Goal: Information Seeking & Learning: Learn about a topic

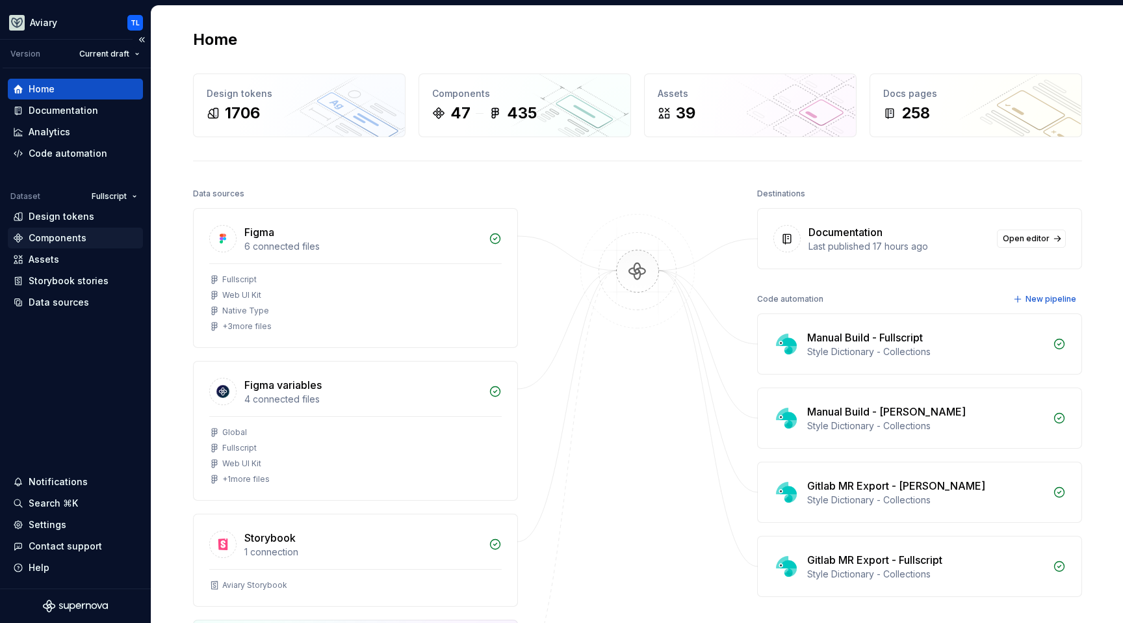
click at [57, 237] on div "Components" at bounding box center [58, 237] width 58 height 13
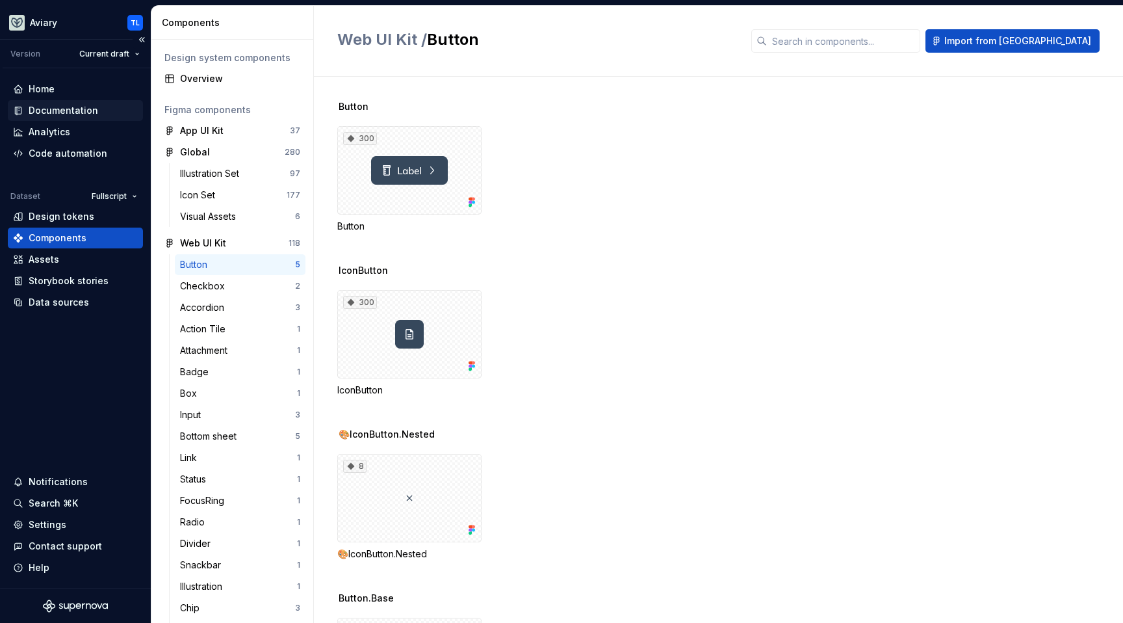
click at [65, 111] on div "Documentation" at bounding box center [64, 110] width 70 height 13
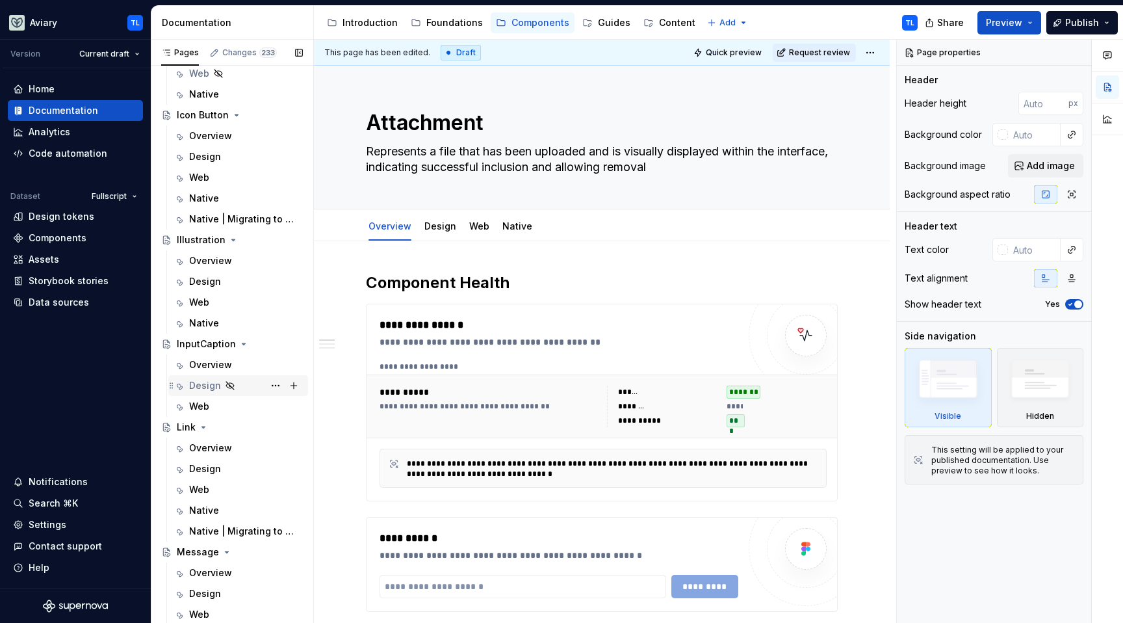
scroll to position [2116, 0]
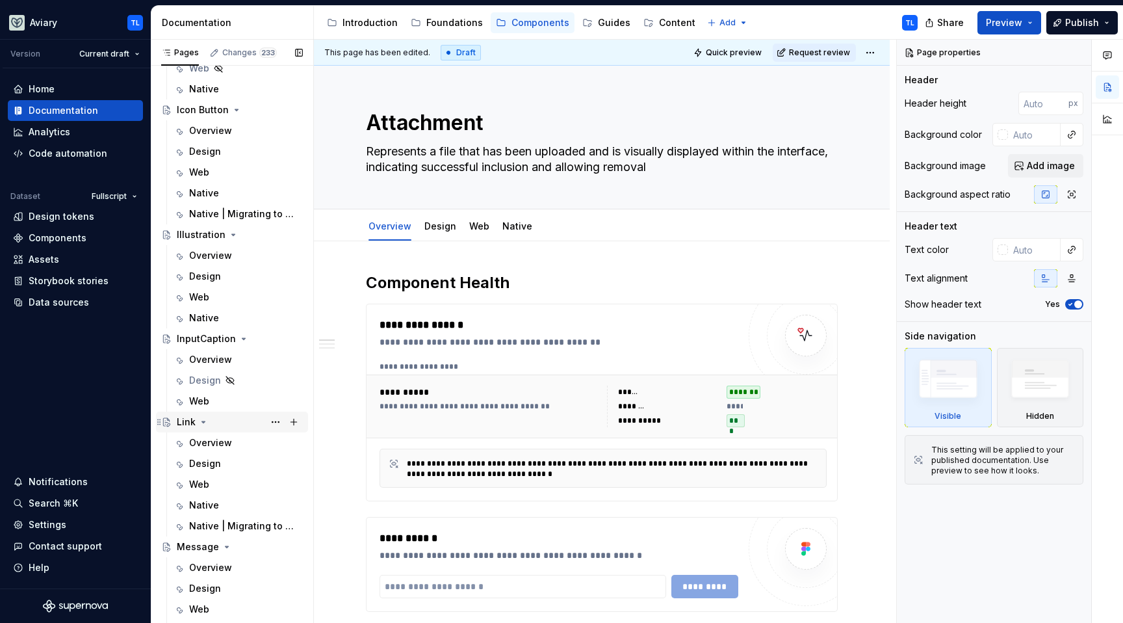
click at [200, 419] on icon "Page tree" at bounding box center [203, 422] width 10 height 10
click at [200, 418] on icon "Page tree" at bounding box center [203, 422] width 10 height 10
click at [220, 466] on div "Design" at bounding box center [246, 463] width 114 height 18
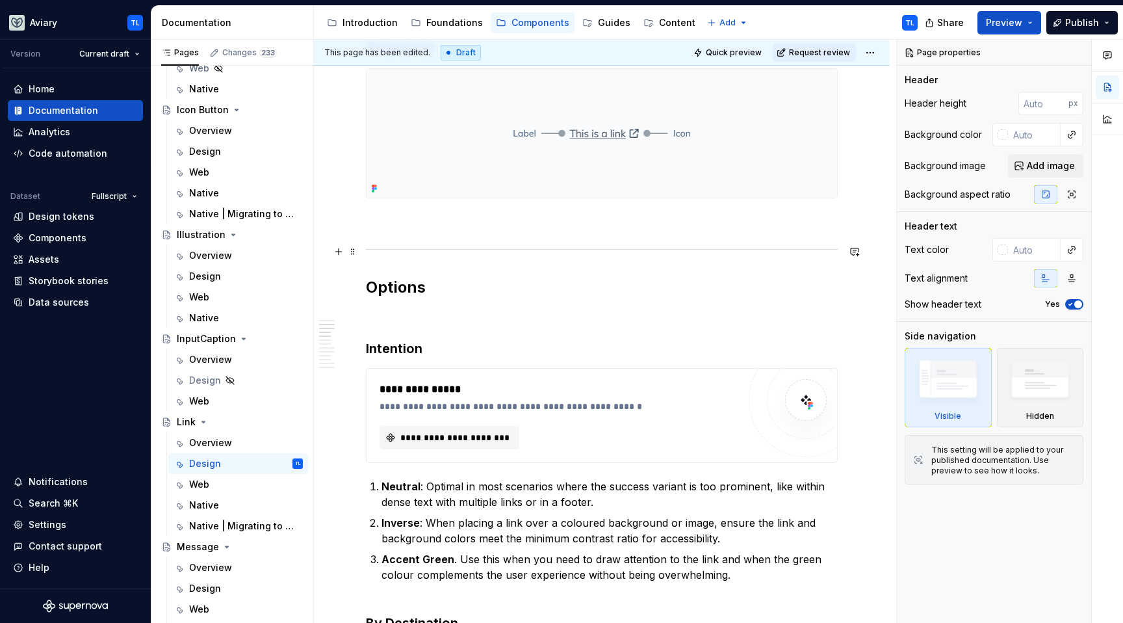
scroll to position [575, 0]
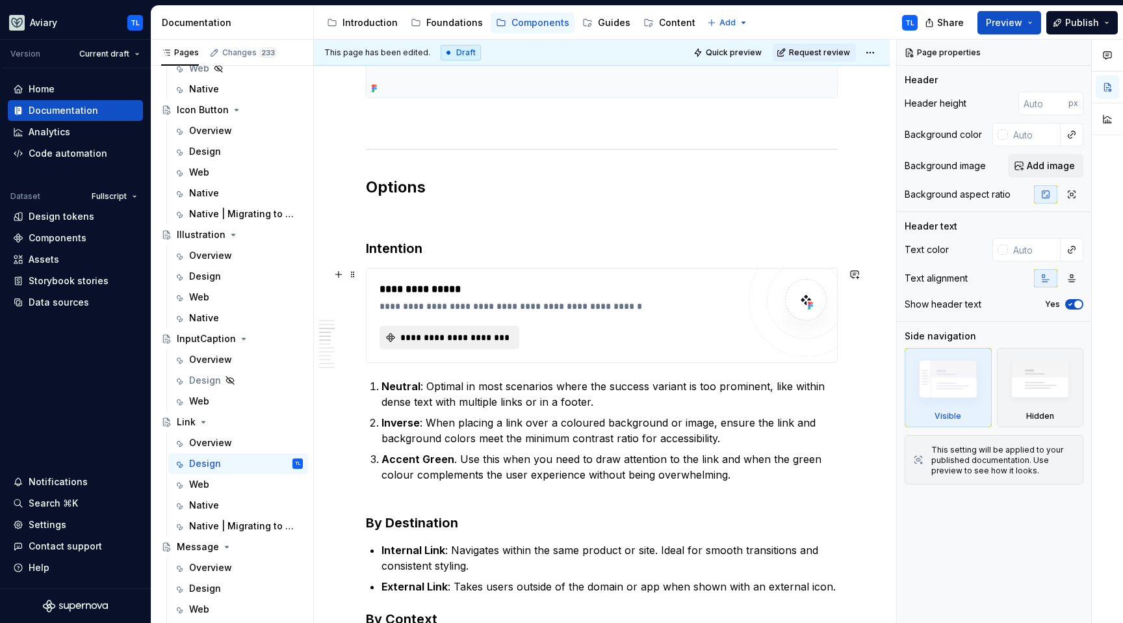
click at [452, 327] on button "**********" at bounding box center [449, 337] width 140 height 23
type textarea "*"
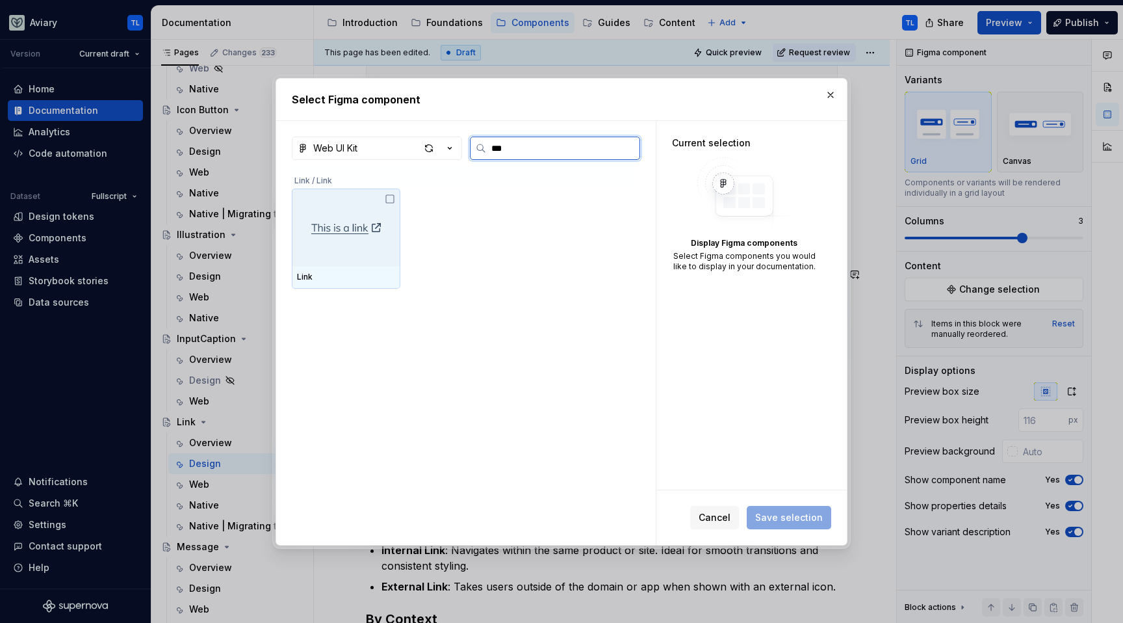
type input "****"
click at [385, 190] on div at bounding box center [346, 227] width 109 height 78
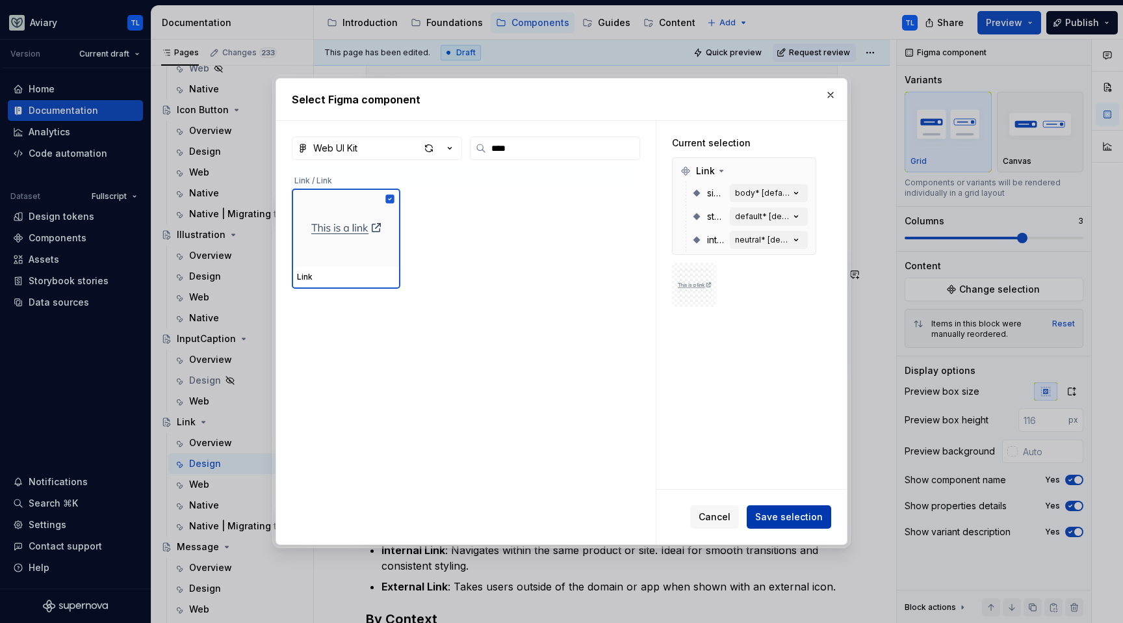
click at [796, 515] on span "Save selection" at bounding box center [789, 516] width 68 height 13
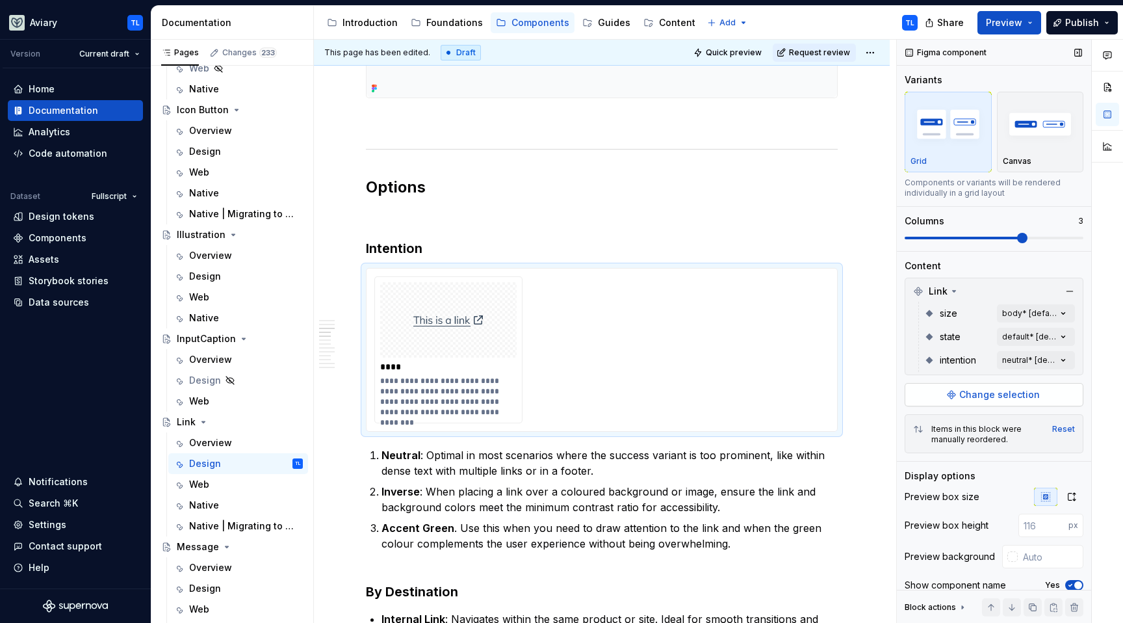
click at [995, 396] on span "Change selection" at bounding box center [999, 394] width 81 height 13
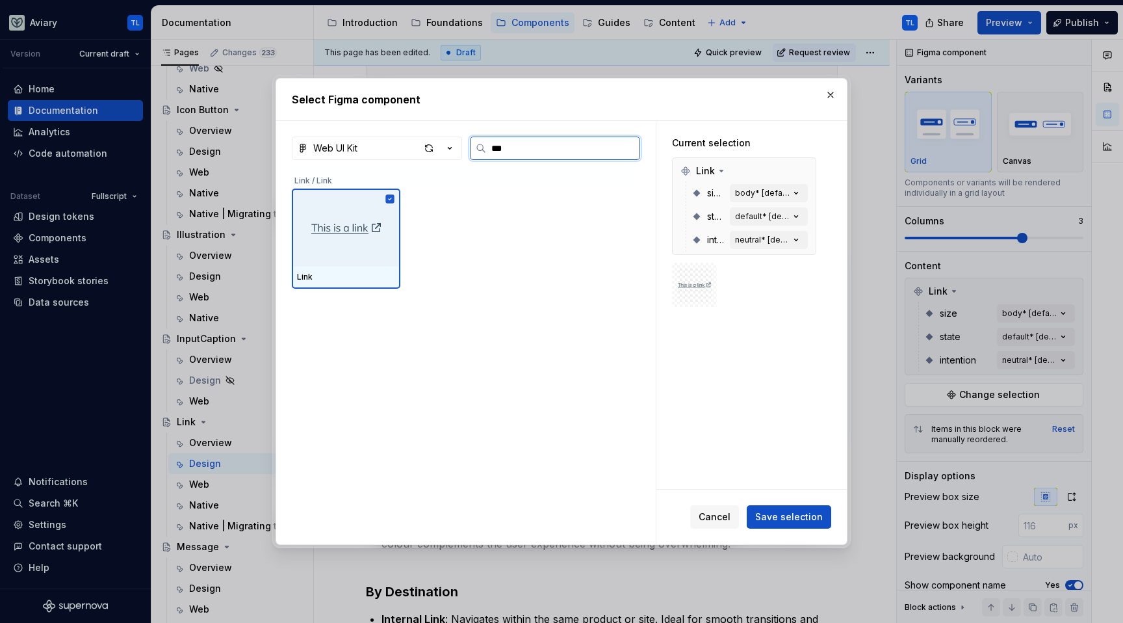
type input "****"
click at [791, 238] on icon "button" at bounding box center [796, 239] width 13 height 13
click at [798, 243] on icon "button" at bounding box center [796, 239] width 13 height 13
click at [798, 237] on icon "button" at bounding box center [796, 239] width 13 height 13
click at [782, 251] on div "Link size body* [default] state default* [default] intention neutral* [default]" at bounding box center [744, 205] width 144 height 97
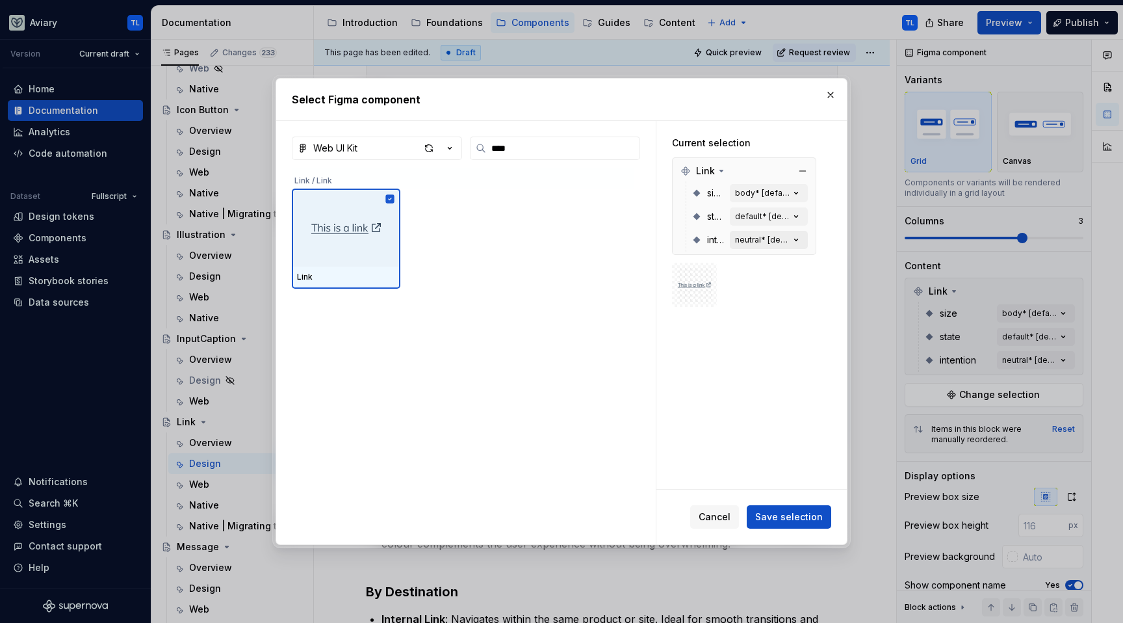
click at [784, 237] on div "neutral* [default]" at bounding box center [762, 240] width 55 height 10
click at [827, 91] on button "button" at bounding box center [830, 95] width 18 height 18
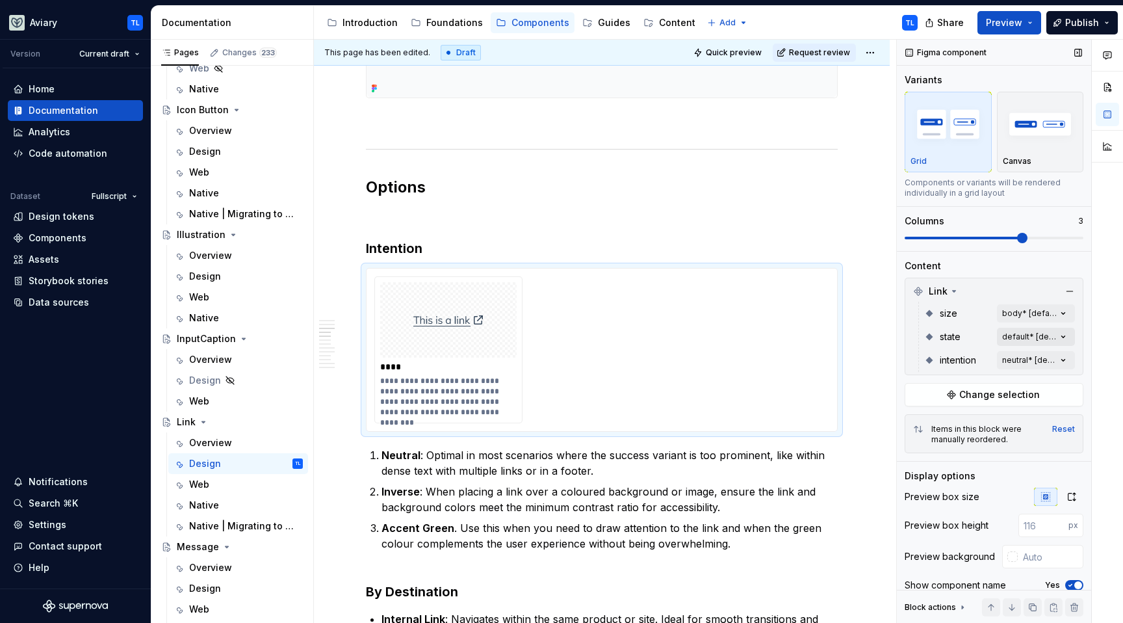
click at [1048, 333] on div "Comments Open comments No comments yet Select ‘Comment’ from the block context …" at bounding box center [1010, 332] width 226 height 584
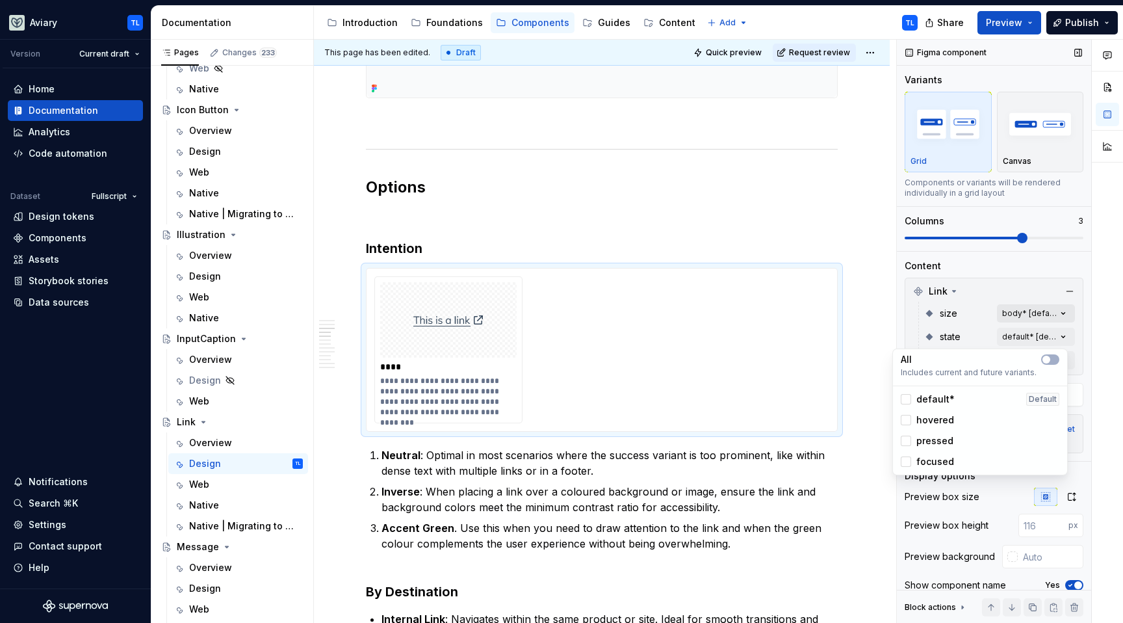
click at [1047, 307] on div "Comments Open comments No comments yet Select ‘Comment’ from the block context …" at bounding box center [1010, 332] width 226 height 584
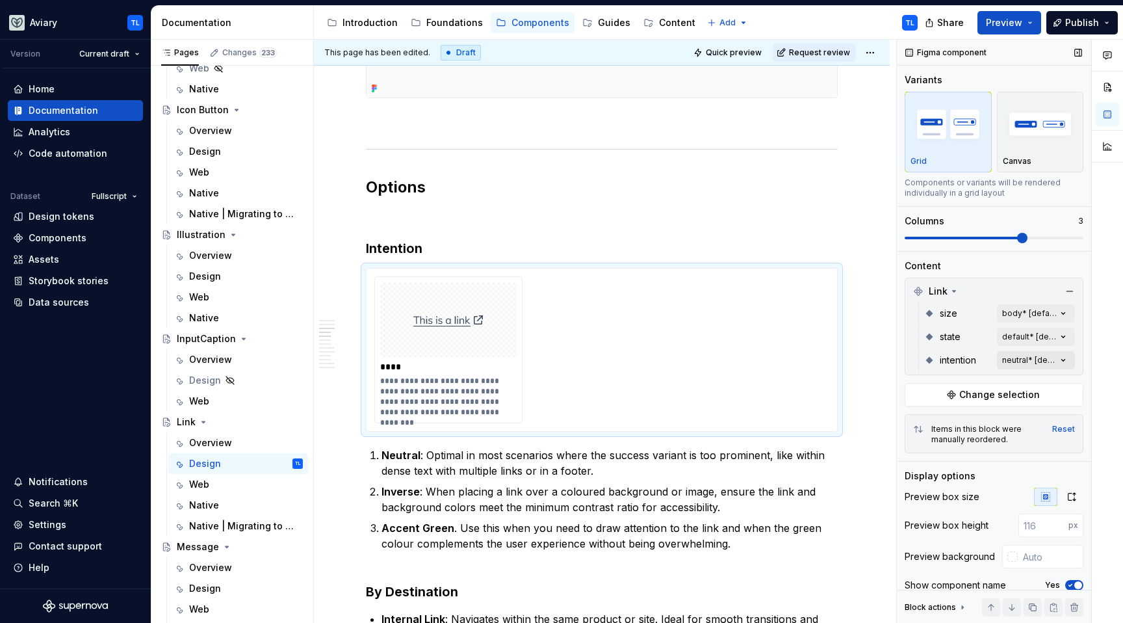
click at [1048, 361] on div "Comments Open comments No comments yet Select ‘Comment’ from the block context …" at bounding box center [1010, 332] width 226 height 584
click at [1049, 381] on icon "button" at bounding box center [1046, 383] width 10 height 8
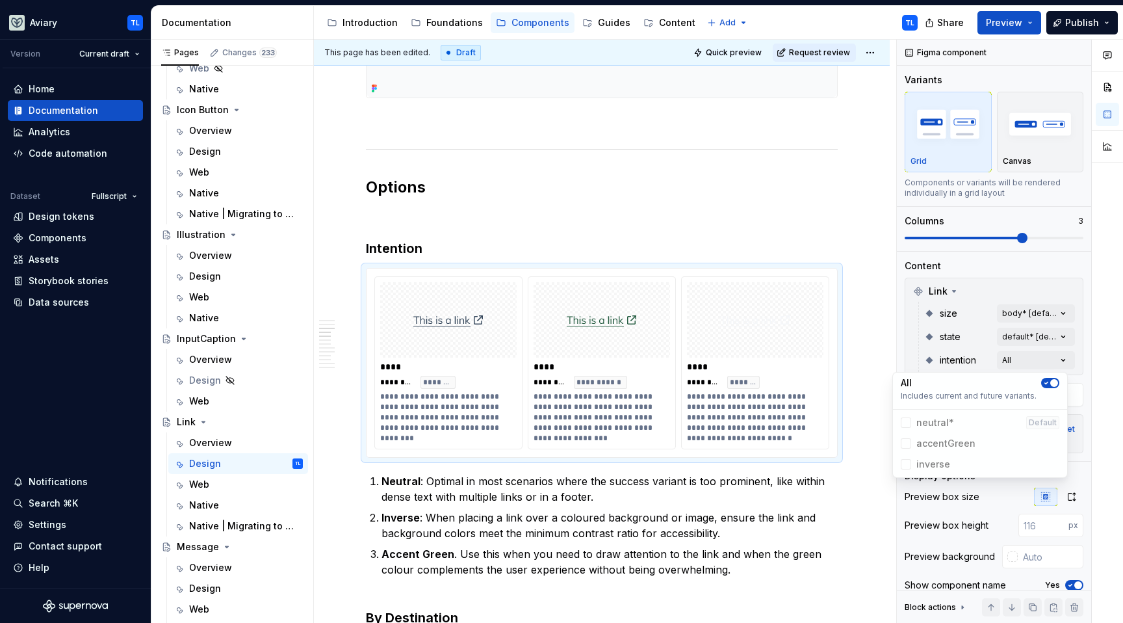
type textarea "*"
click at [383, 226] on html "Aviary TL Version Current draft Home Documentation Analytics Code automation Da…" at bounding box center [561, 311] width 1123 height 623
click at [408, 221] on p at bounding box center [602, 216] width 472 height 16
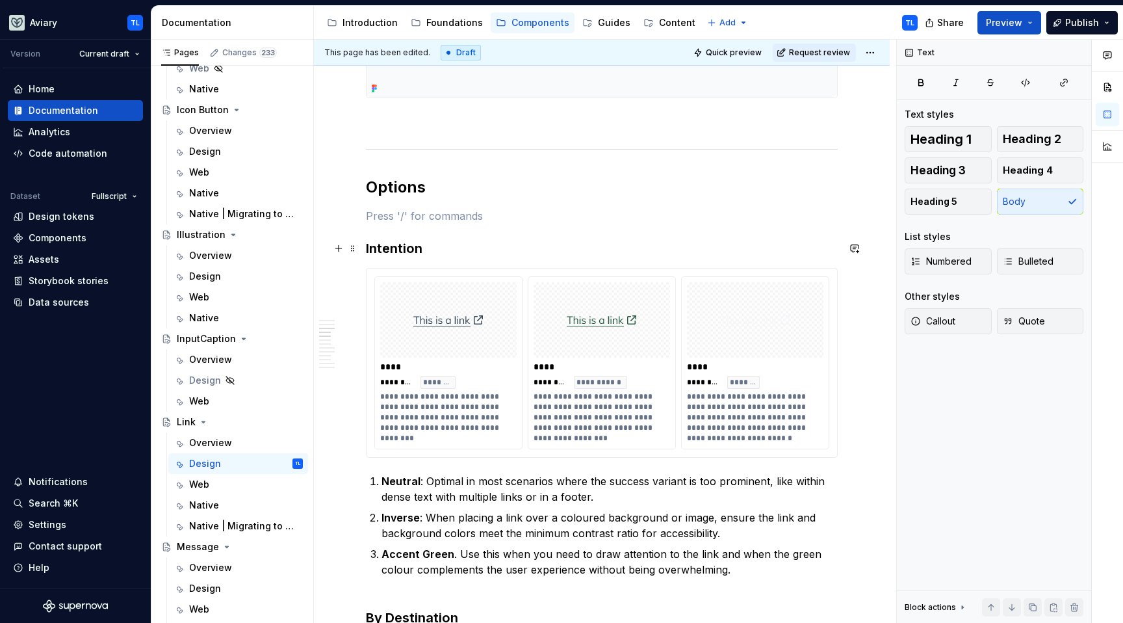
click at [372, 250] on h3 "Intention" at bounding box center [602, 248] width 472 height 18
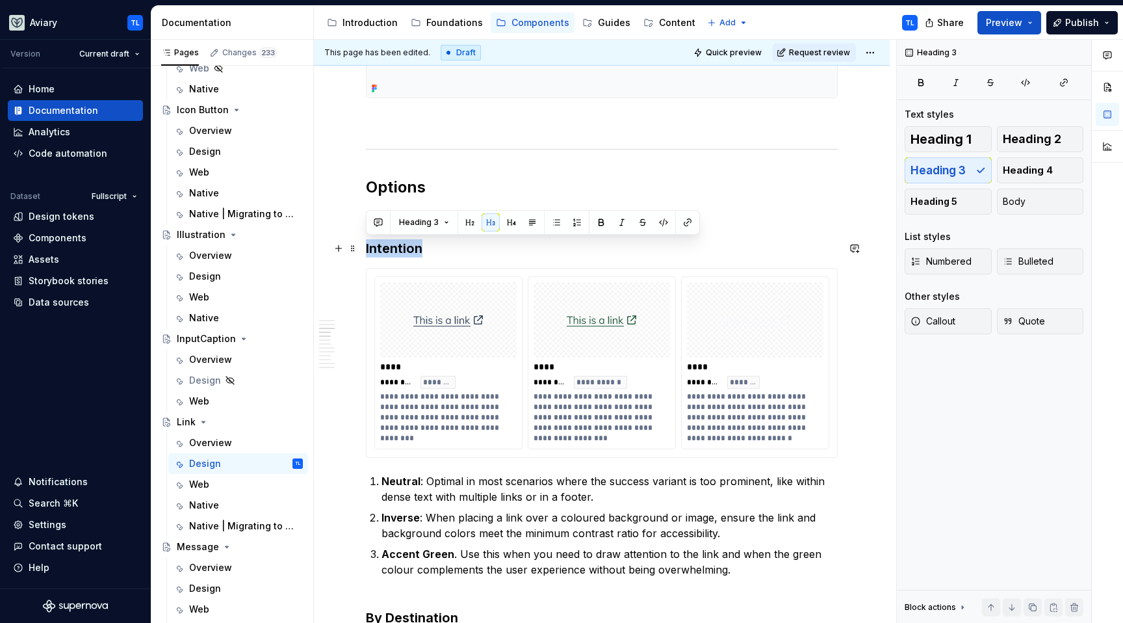
click at [372, 250] on h3 "Intention" at bounding box center [602, 248] width 472 height 18
copy h3 "Intention"
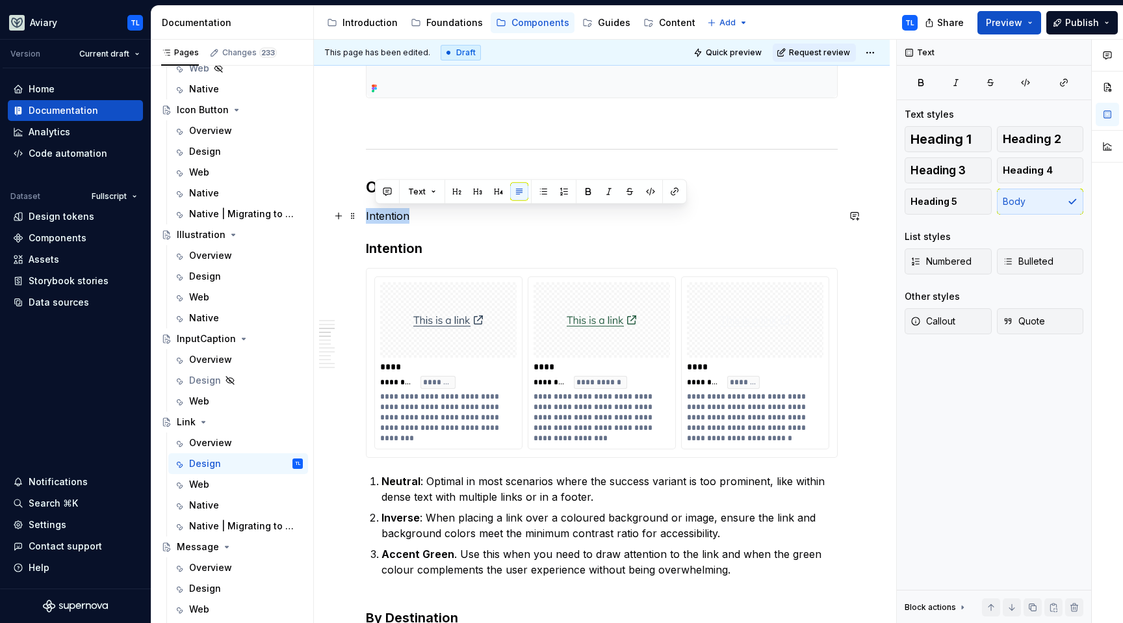
drag, startPoint x: 418, startPoint y: 217, endPoint x: 315, endPoint y: 218, distance: 104.0
click at [449, 194] on button "button" at bounding box center [448, 192] width 18 height 18
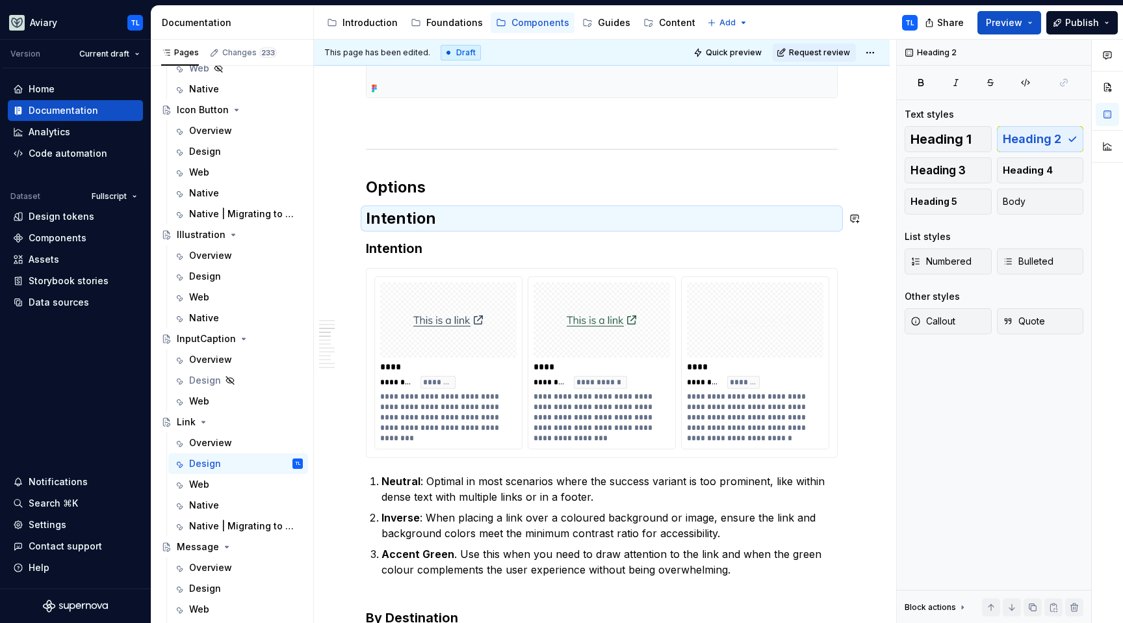
click at [411, 239] on h3 "Intention" at bounding box center [602, 248] width 472 height 18
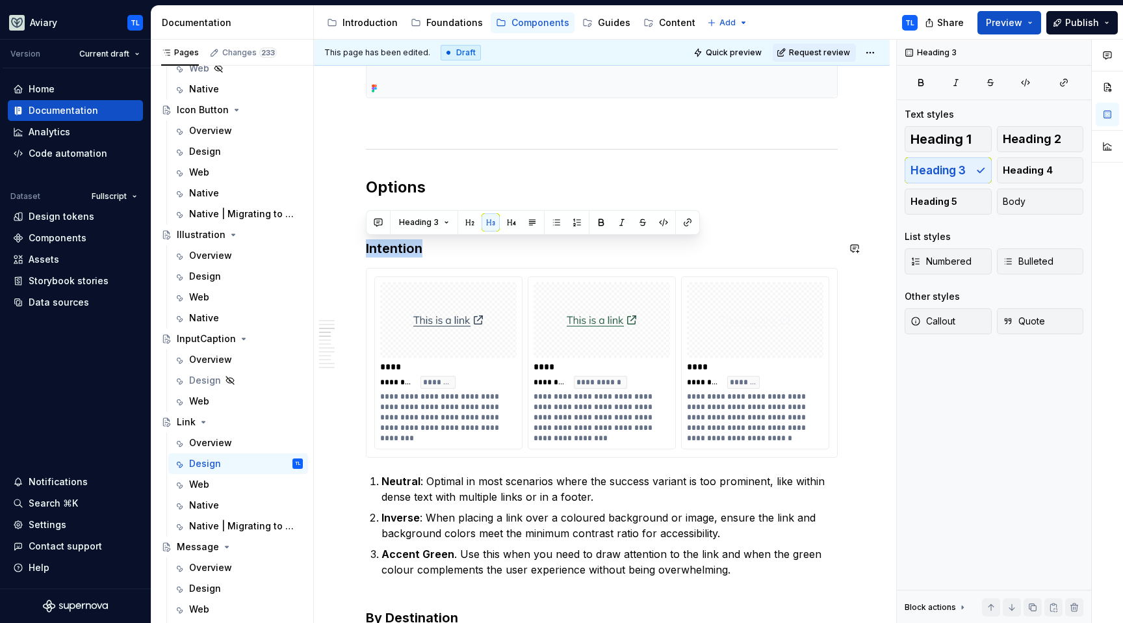
click at [411, 239] on h3 "Intention" at bounding box center [602, 248] width 472 height 18
click at [491, 179] on h2 "Options" at bounding box center [602, 187] width 472 height 21
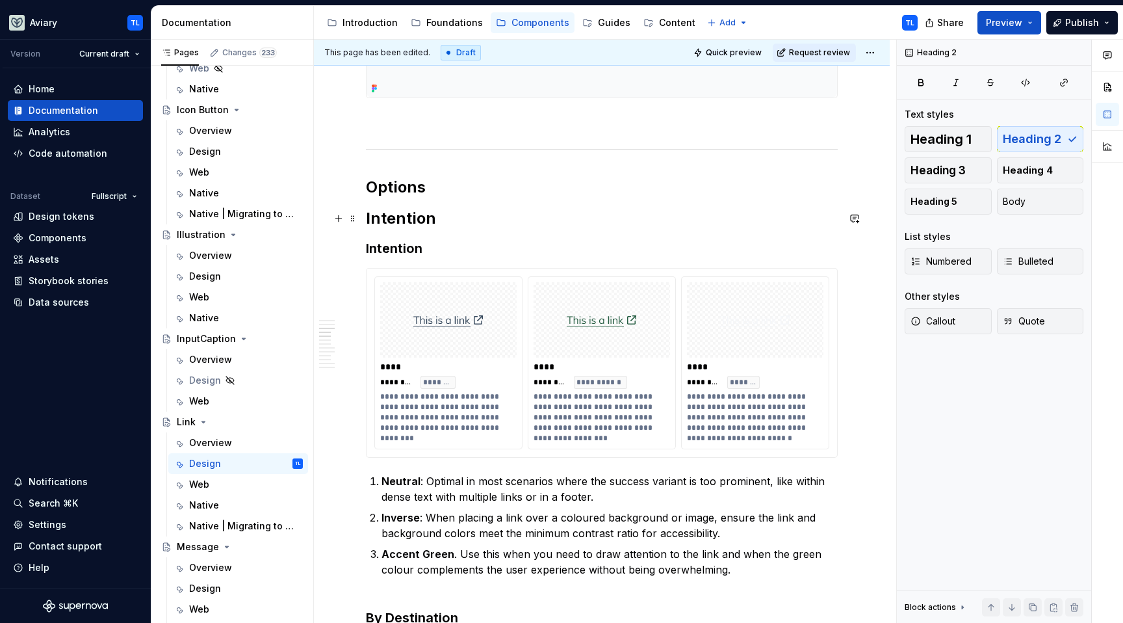
click at [406, 218] on h2 "Intention" at bounding box center [602, 218] width 472 height 21
click at [415, 213] on h2 "Intention" at bounding box center [602, 218] width 472 height 21
click at [485, 193] on button "button" at bounding box center [491, 191] width 18 height 18
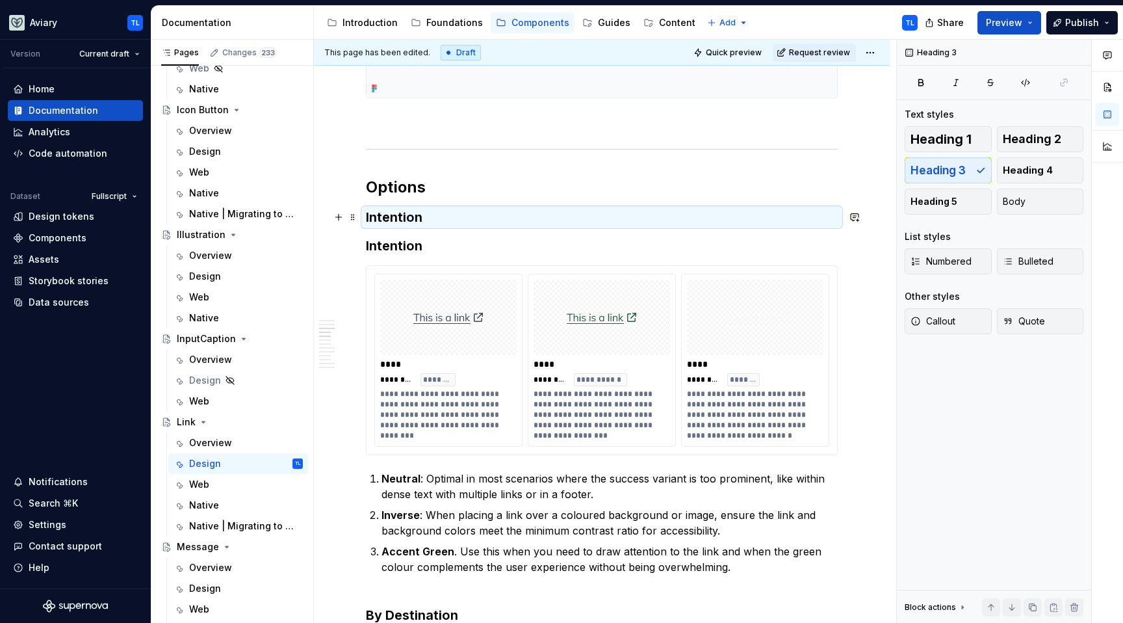
click at [441, 218] on h3 "Intention" at bounding box center [602, 217] width 472 height 18
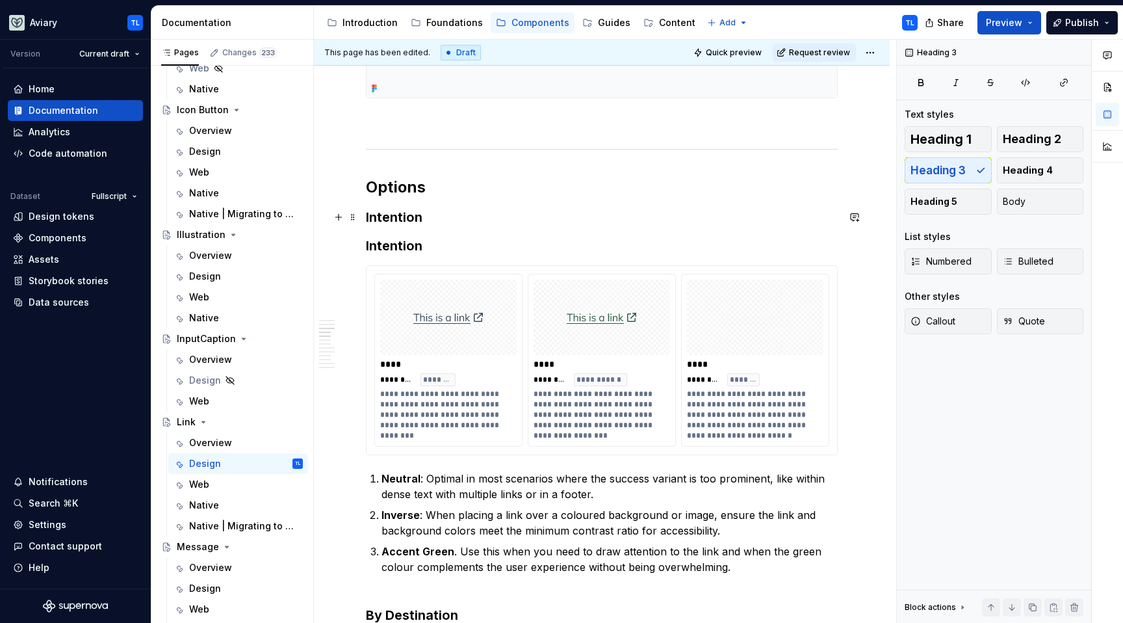
click at [417, 218] on h3 "Intention" at bounding box center [602, 217] width 472 height 18
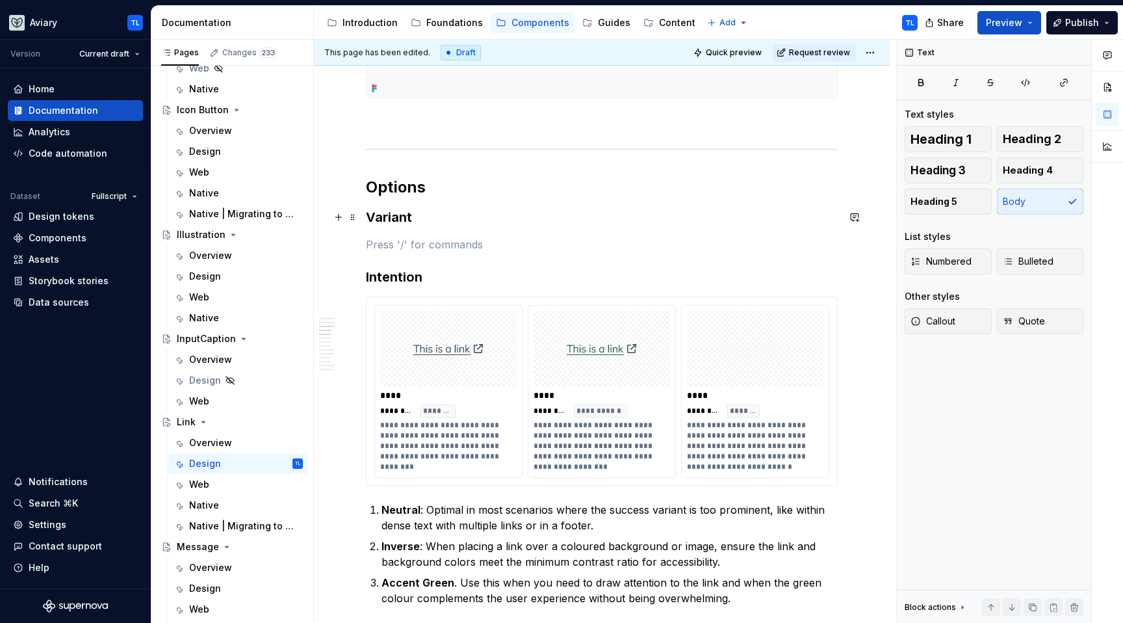
click at [392, 218] on h3 "Variant" at bounding box center [602, 217] width 472 height 18
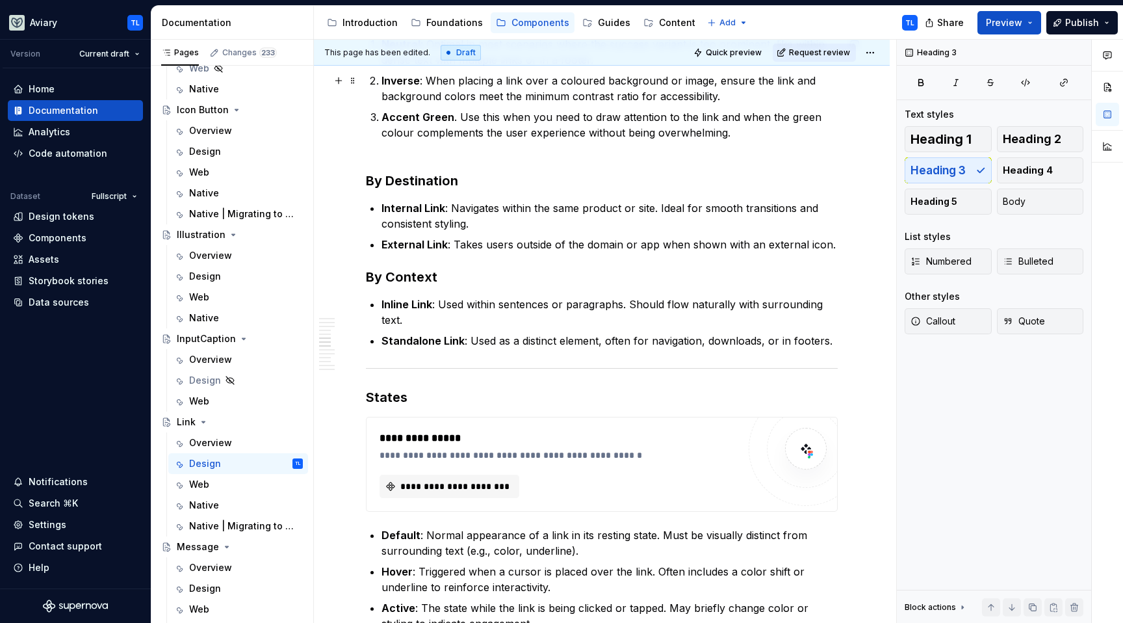
scroll to position [1045, 0]
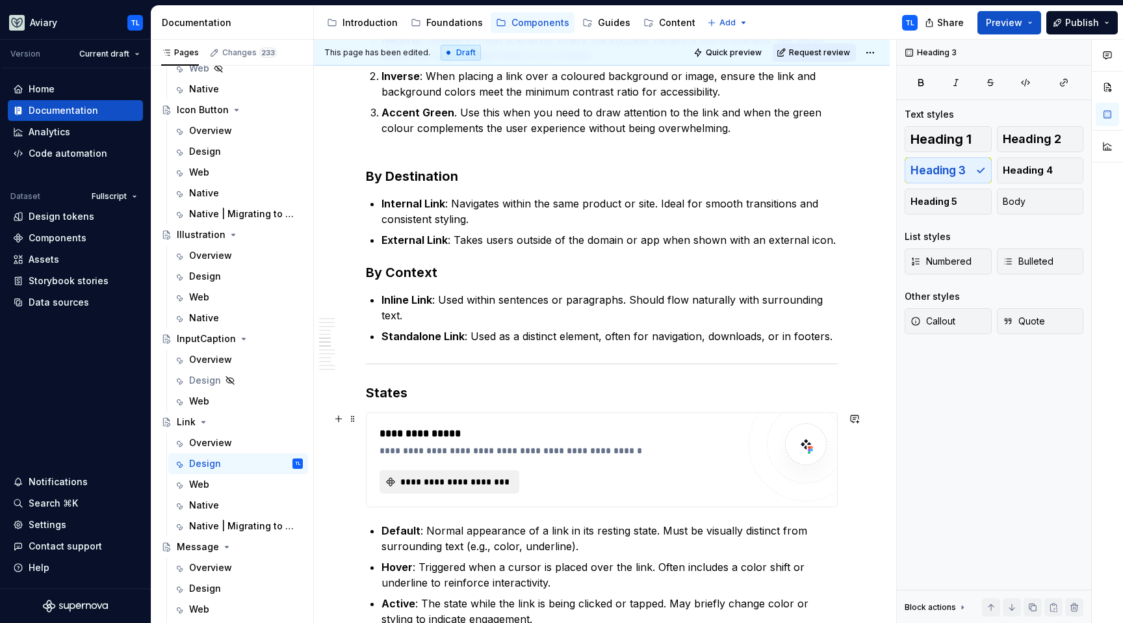
click at [487, 482] on span "**********" at bounding box center [454, 481] width 112 height 13
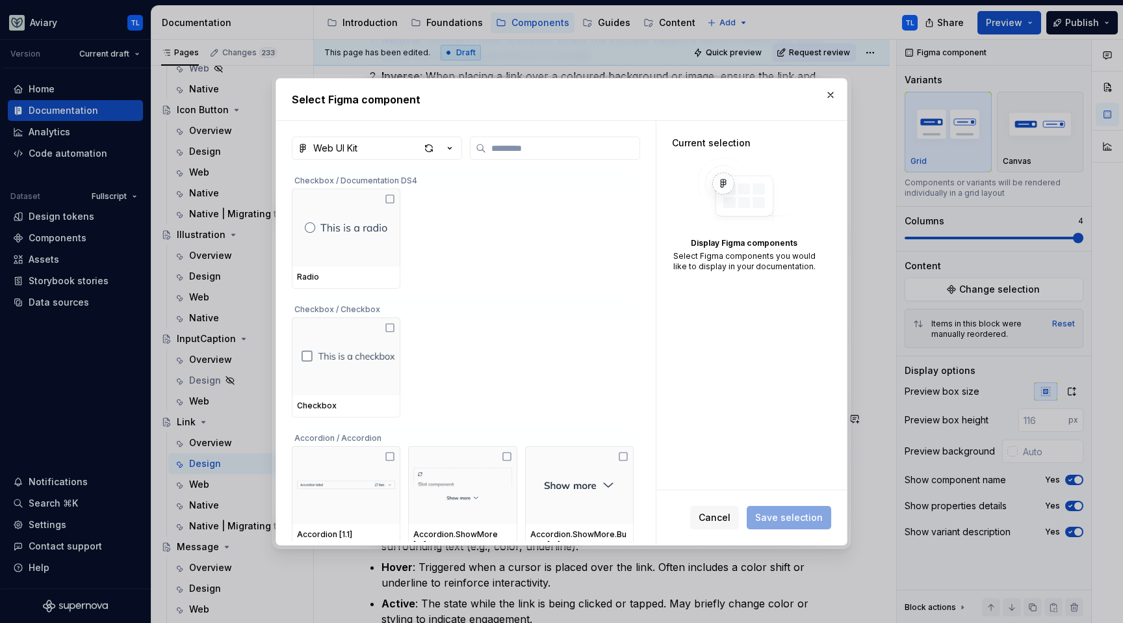
type textarea "*"
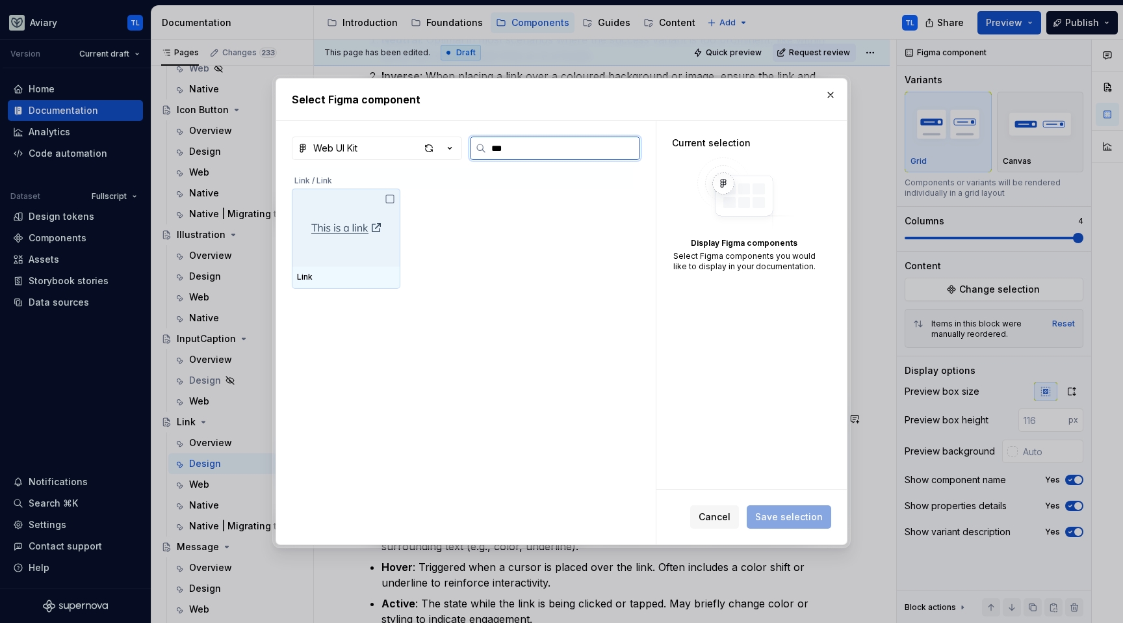
type input "****"
click at [377, 210] on div at bounding box center [346, 227] width 109 height 78
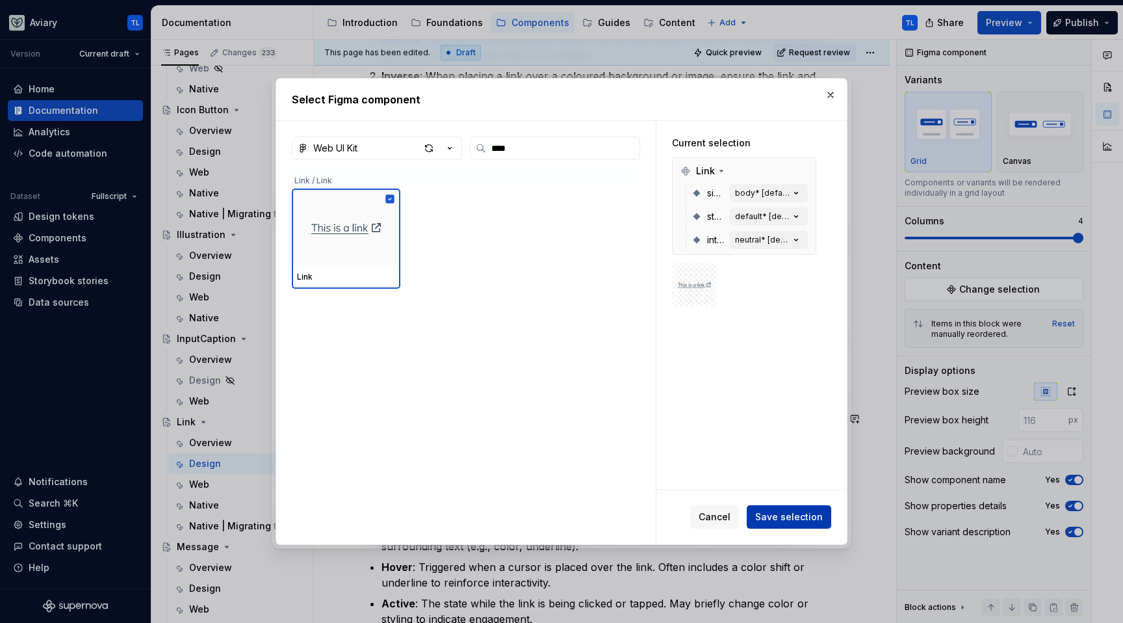
click at [803, 509] on button "Save selection" at bounding box center [789, 516] width 84 height 23
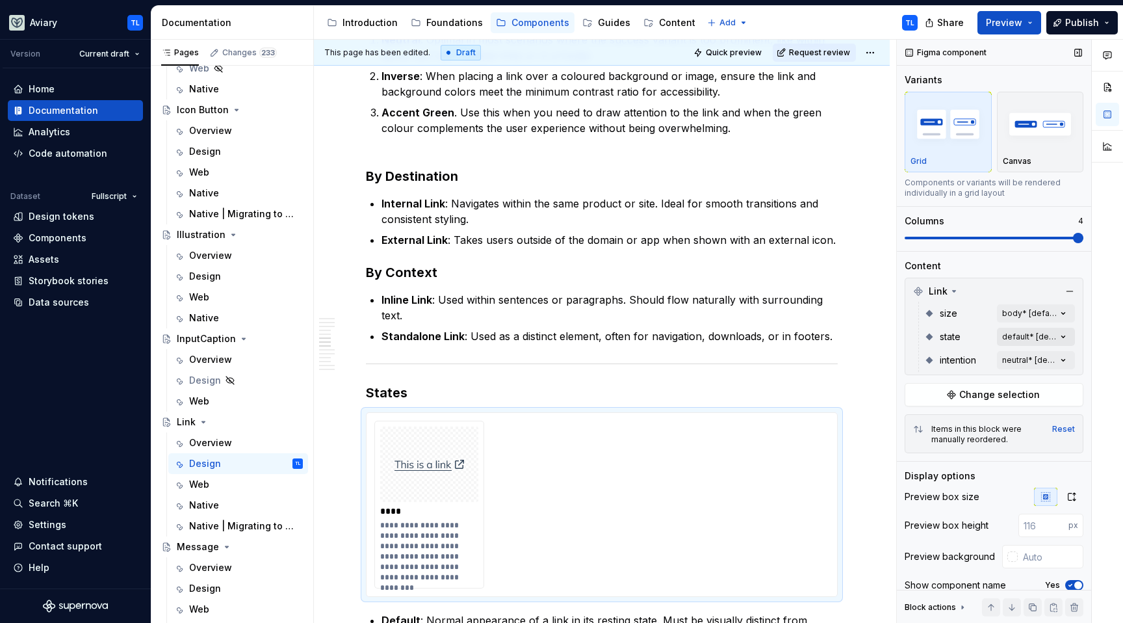
click at [1021, 344] on div "Comments Open comments No comments yet Select ‘Comment’ from the block context …" at bounding box center [1010, 332] width 226 height 584
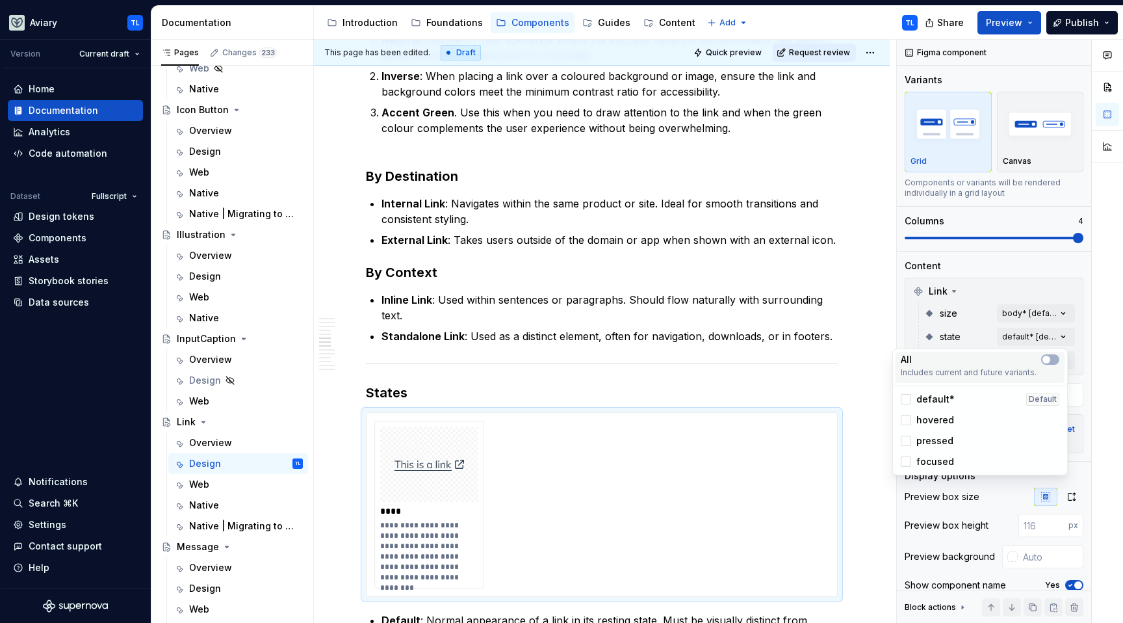
click at [1046, 353] on div "All" at bounding box center [980, 359] width 159 height 13
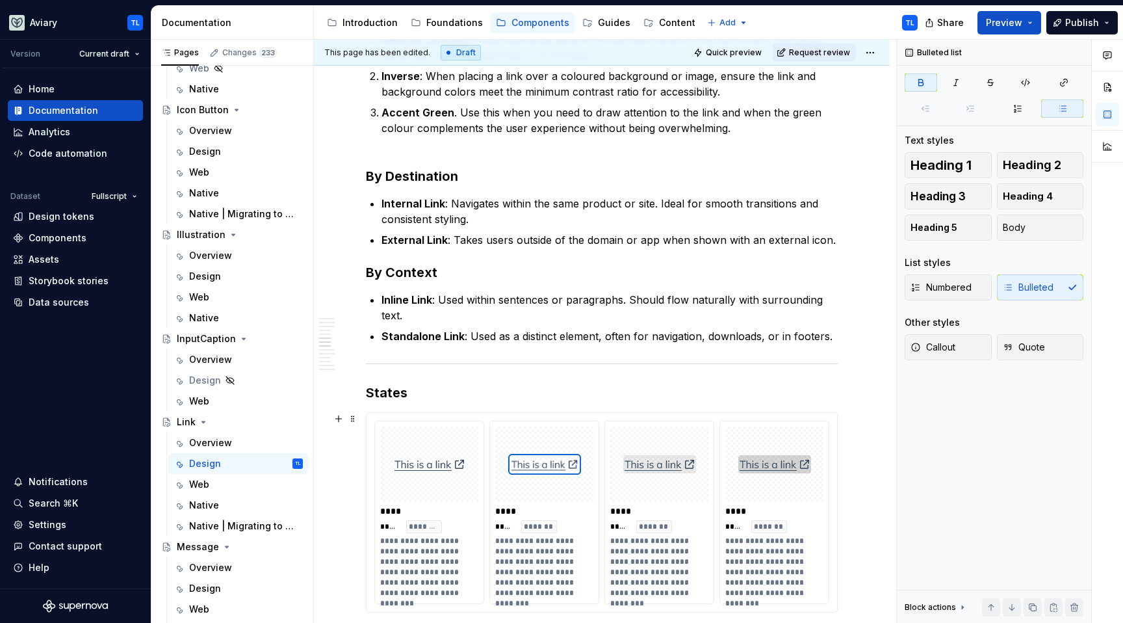
drag, startPoint x: 626, startPoint y: 547, endPoint x: 613, endPoint y: 548, distance: 12.4
click at [613, 548] on html "Aviary TL Version Current draft Home Documentation Analytics Code automation Da…" at bounding box center [561, 311] width 1123 height 623
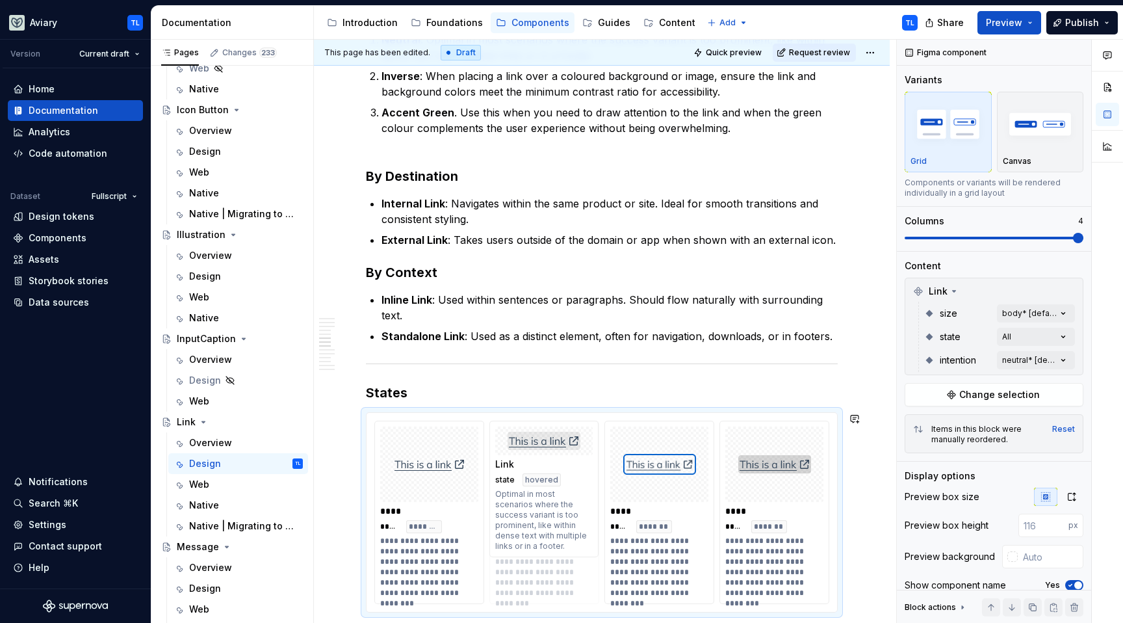
drag, startPoint x: 652, startPoint y: 484, endPoint x: 556, endPoint y: 483, distance: 96.2
click at [552, 482] on body "Aviary TL Version Current draft Home Documentation Analytics Code automation Da…" at bounding box center [561, 311] width 1123 height 623
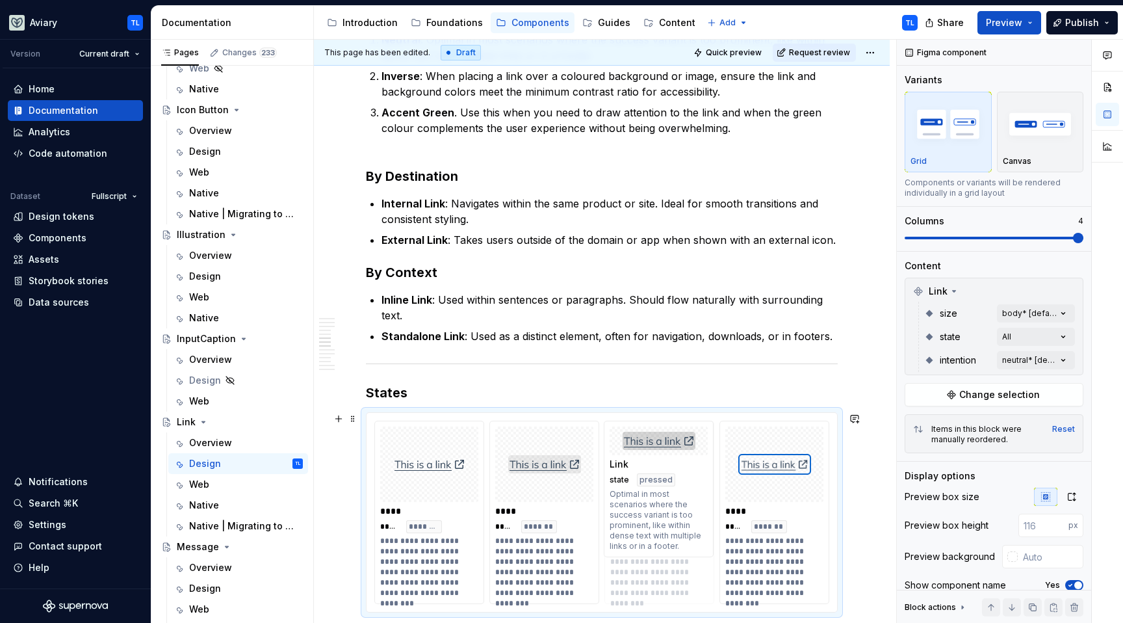
drag, startPoint x: 777, startPoint y: 474, endPoint x: 689, endPoint y: 474, distance: 87.1
click at [689, 474] on body "Aviary TL Version Current draft Home Documentation Analytics Code automation Da…" at bounding box center [561, 311] width 1123 height 623
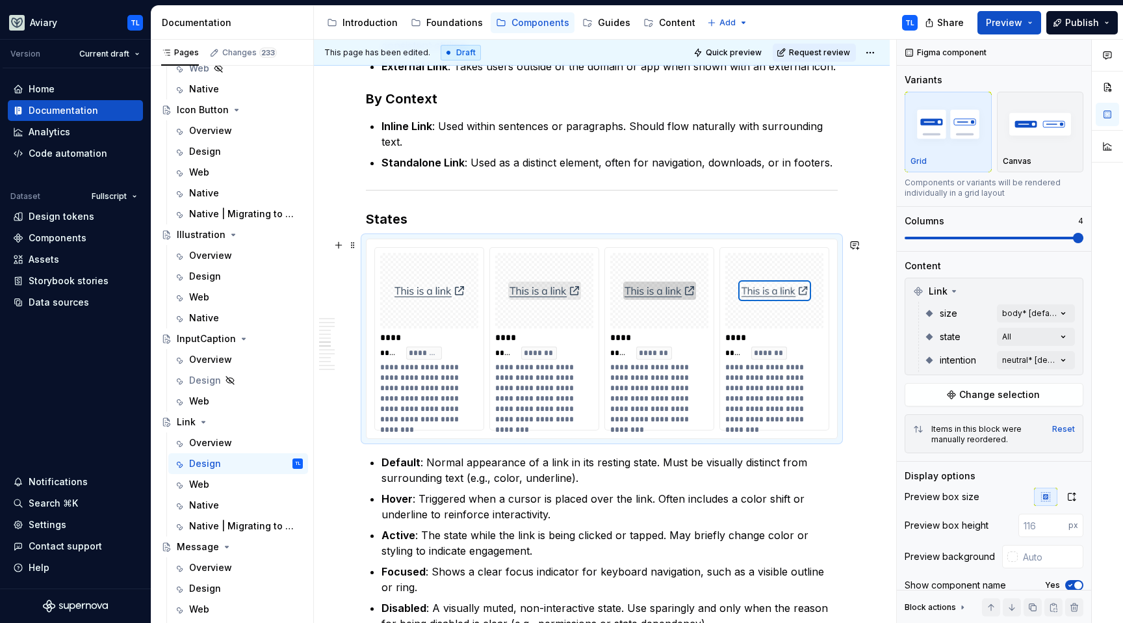
scroll to position [1260, 0]
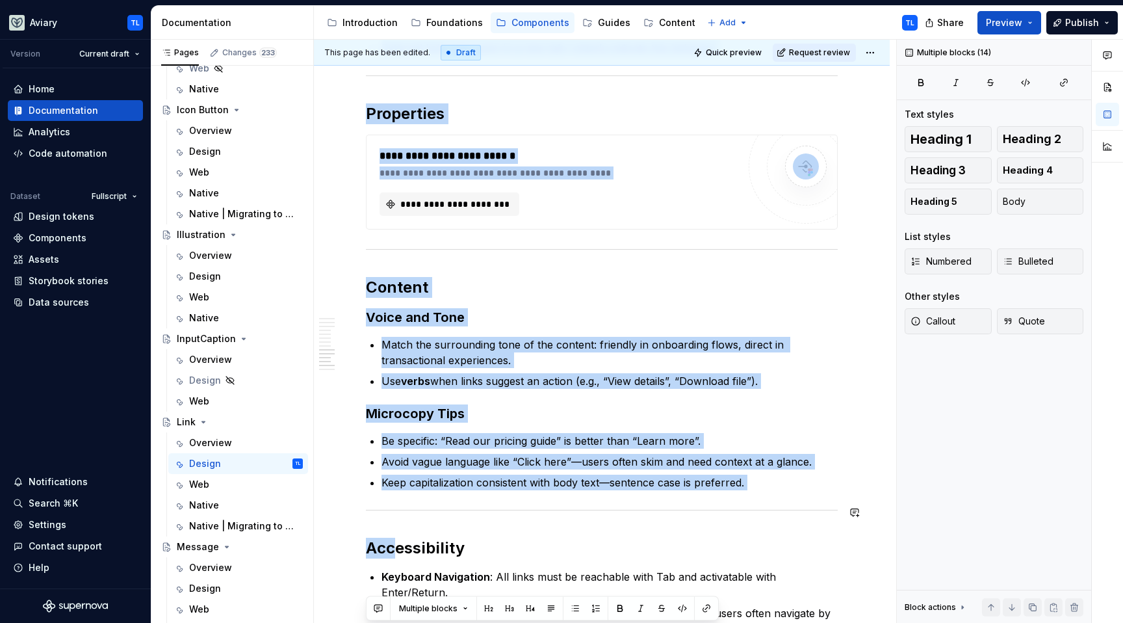
drag, startPoint x: 715, startPoint y: 578, endPoint x: 428, endPoint y: 539, distance: 289.9
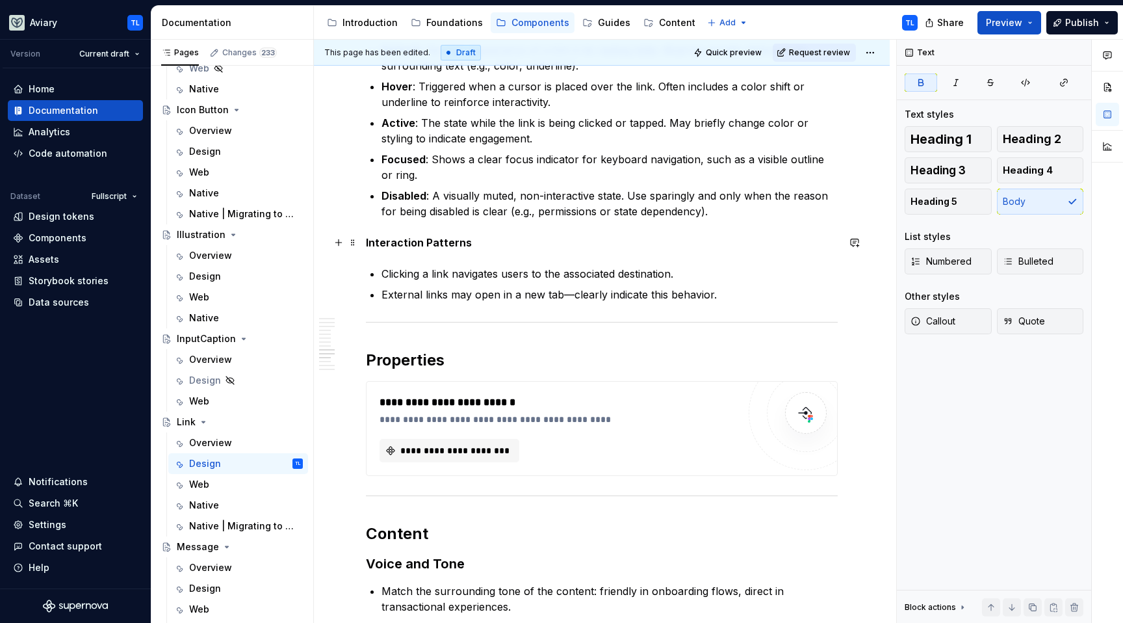
scroll to position [1618, 0]
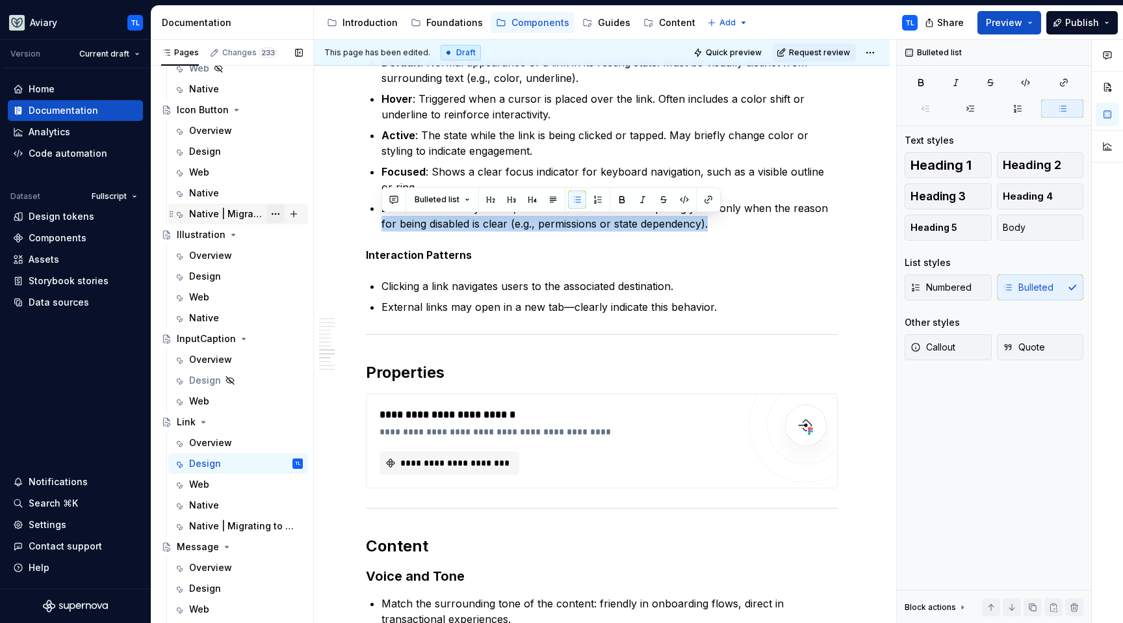
drag, startPoint x: 716, startPoint y: 222, endPoint x: 261, endPoint y: 218, distance: 454.9
click at [261, 218] on div "Pages Changes 233 Add Accessibility guide for tree Page tree. Navigate the tree…" at bounding box center [636, 334] width 971 height 589
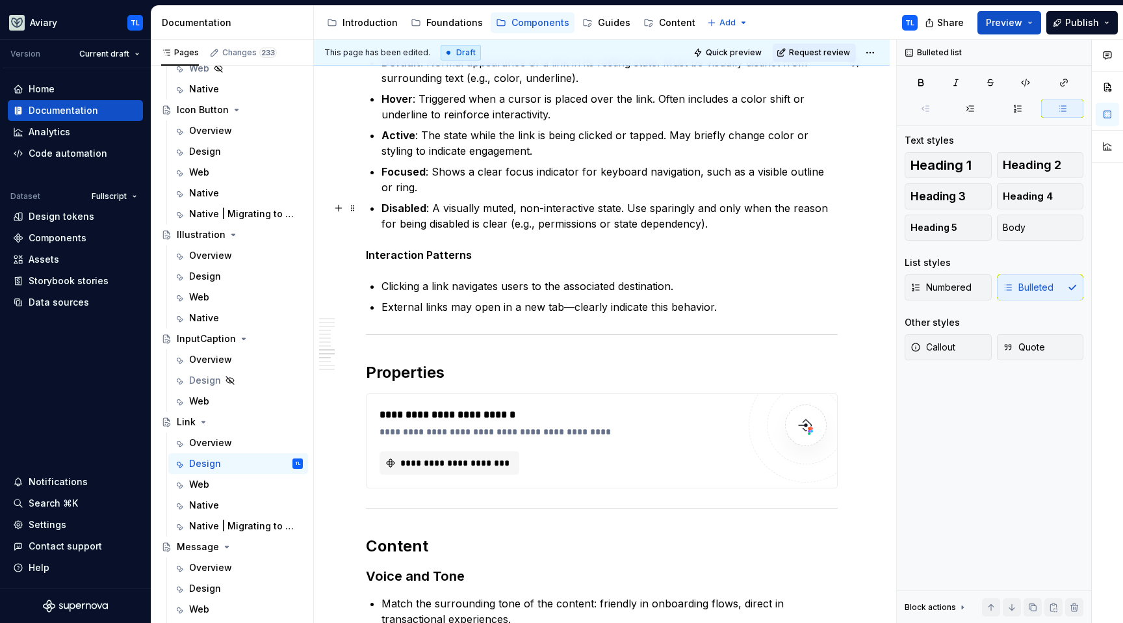
click at [465, 228] on p "Disabled : A visually muted, non-interactive state. Use sparingly and only when…" at bounding box center [609, 215] width 456 height 31
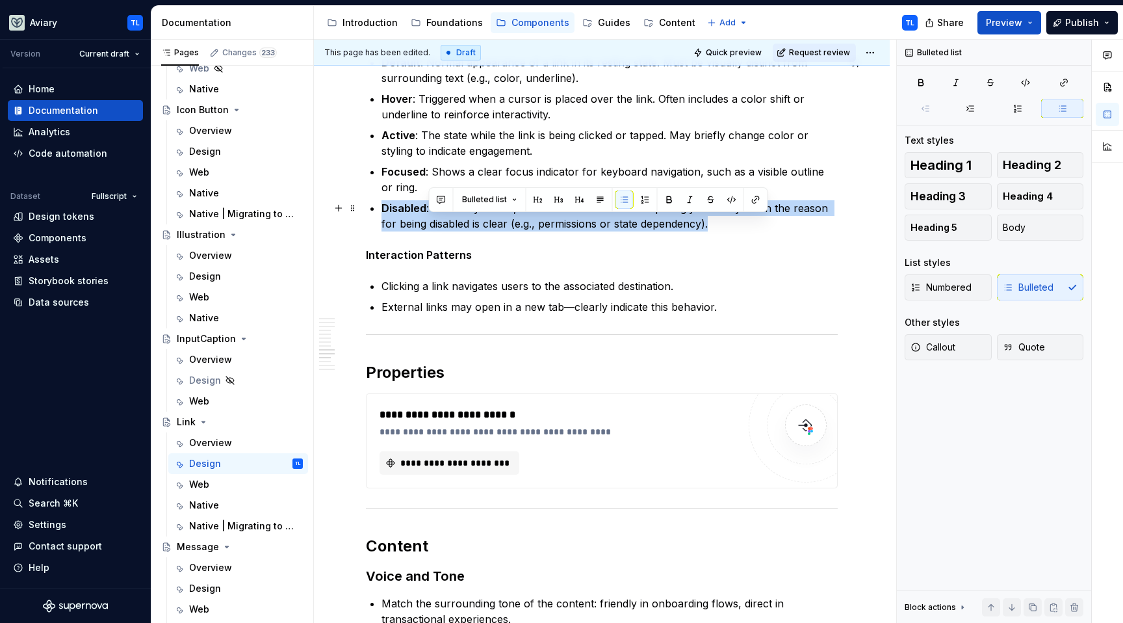
click at [465, 228] on p "Disabled : A visually muted, non-interactive state. Use sparingly and only when…" at bounding box center [609, 215] width 456 height 31
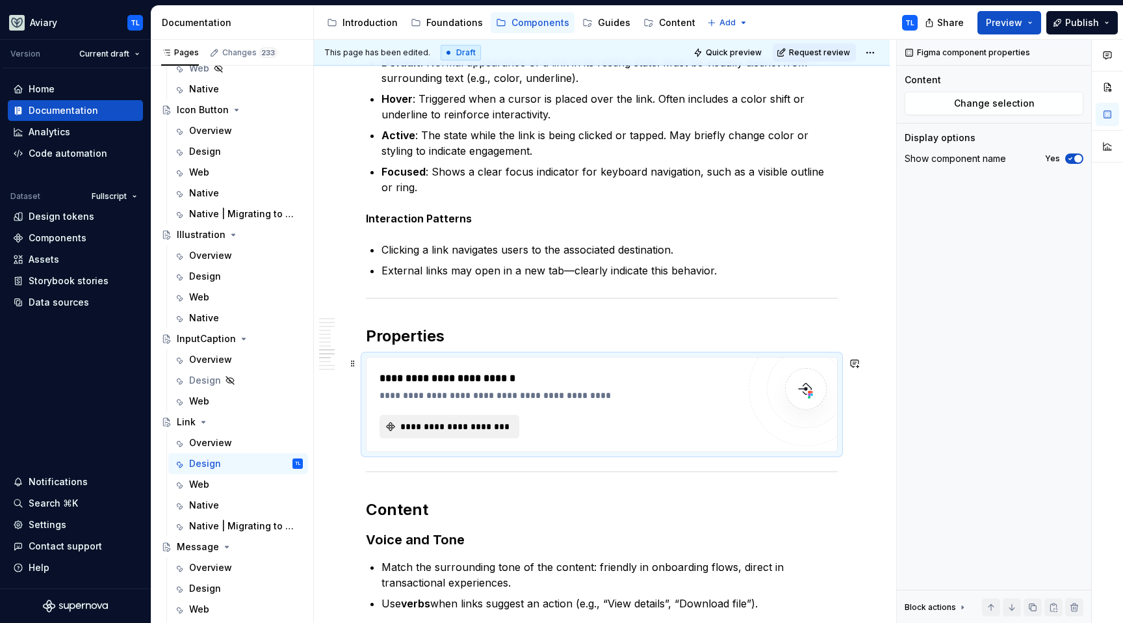
click at [430, 420] on span "**********" at bounding box center [454, 426] width 112 height 13
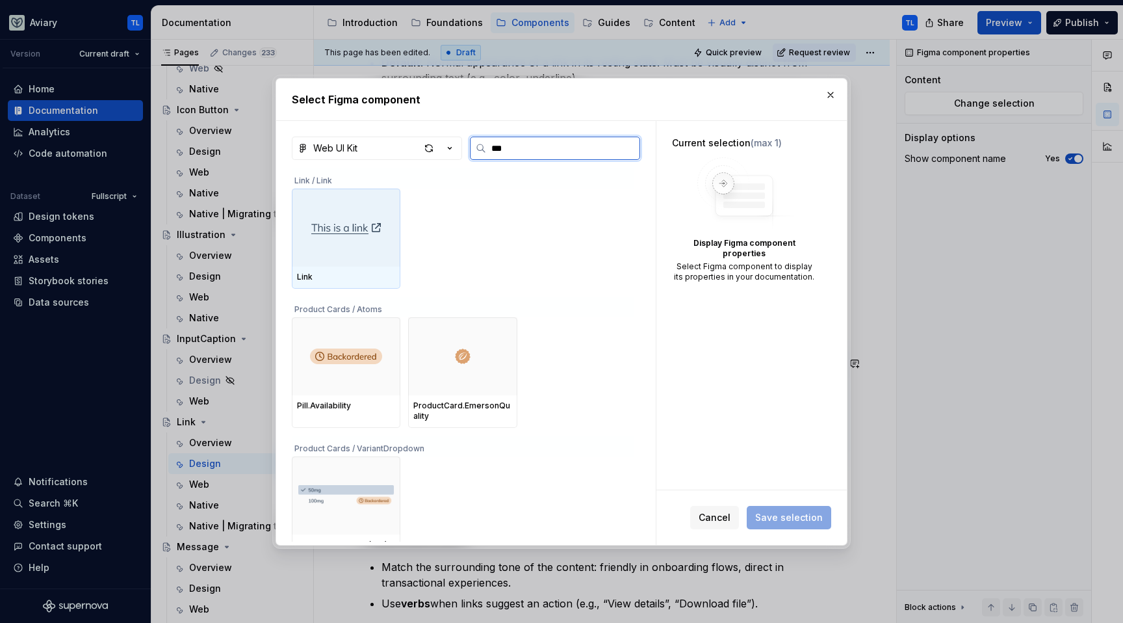
type input "****"
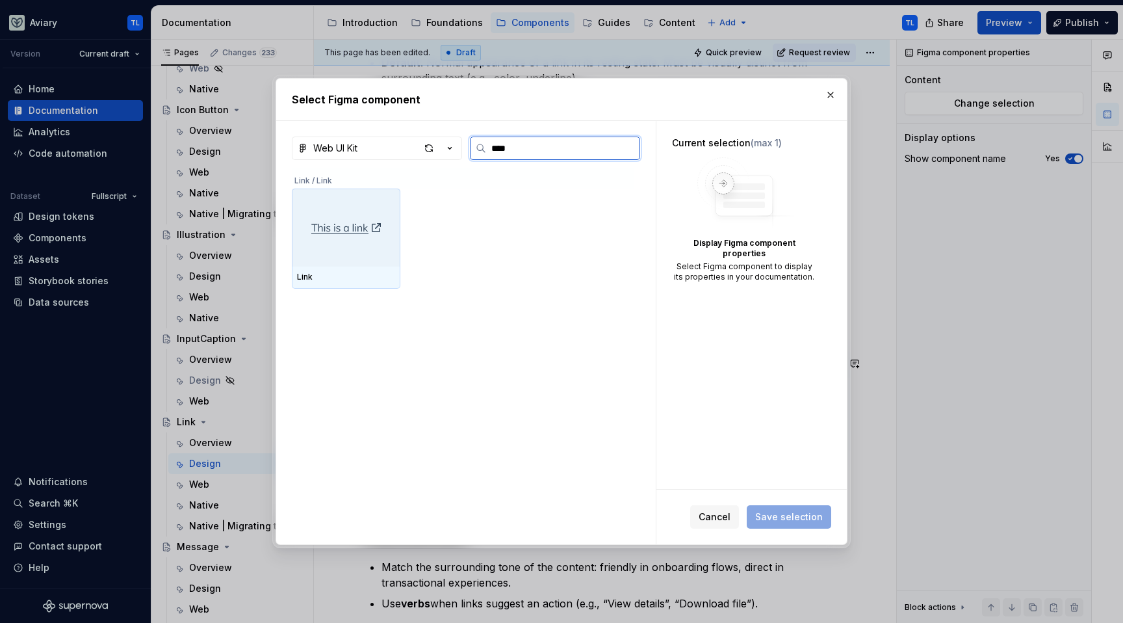
click at [387, 216] on div at bounding box center [346, 227] width 109 height 78
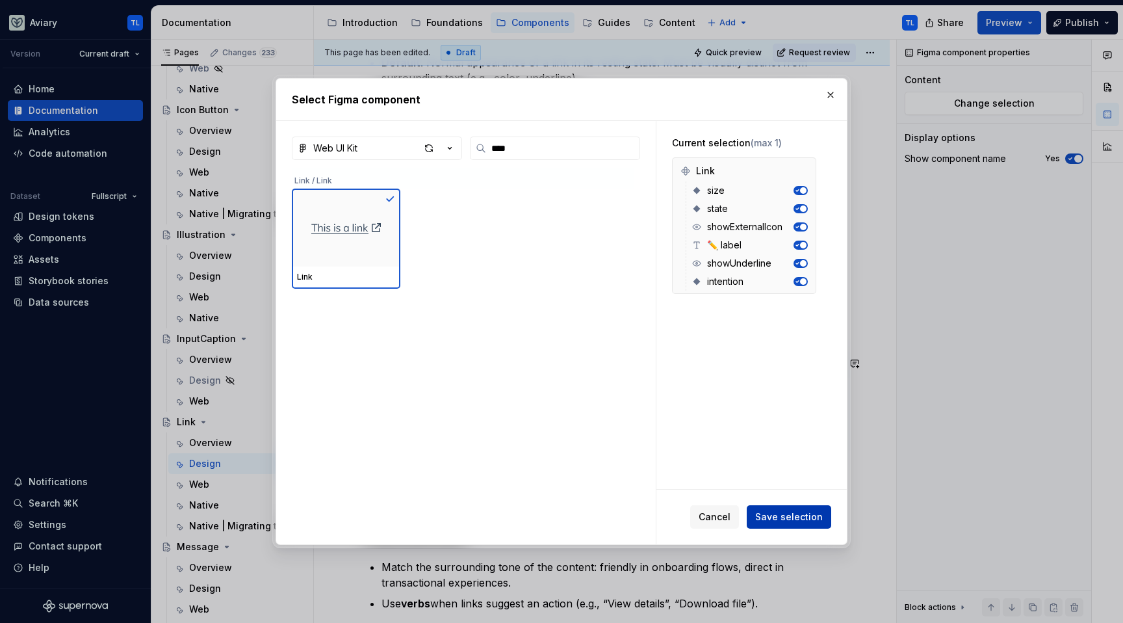
click at [813, 508] on button "Save selection" at bounding box center [789, 516] width 84 height 23
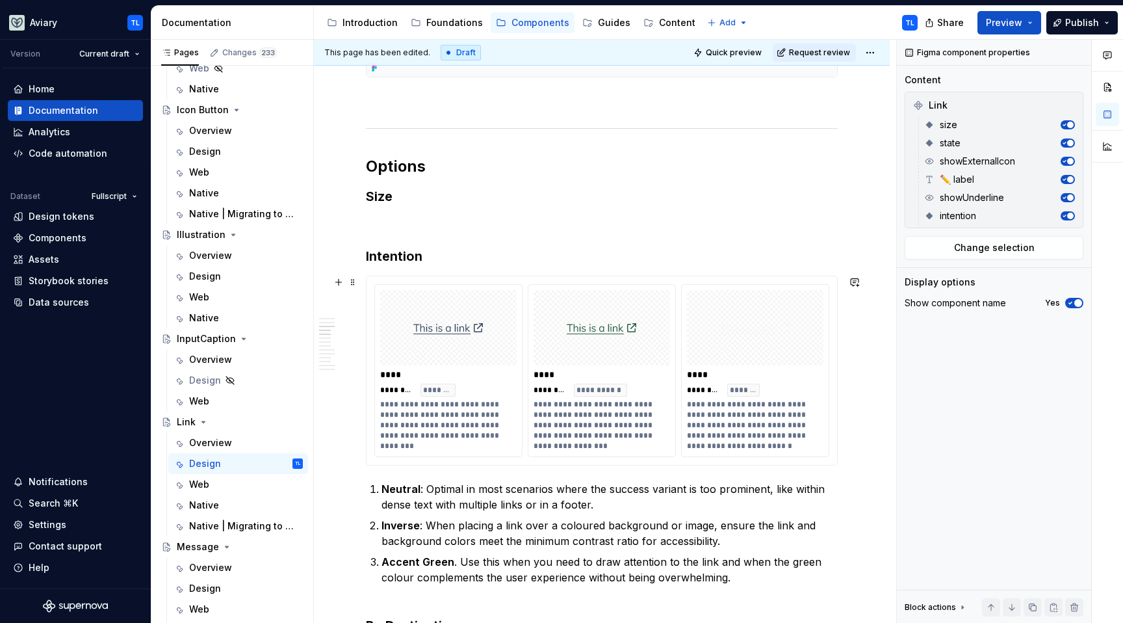
scroll to position [587, 0]
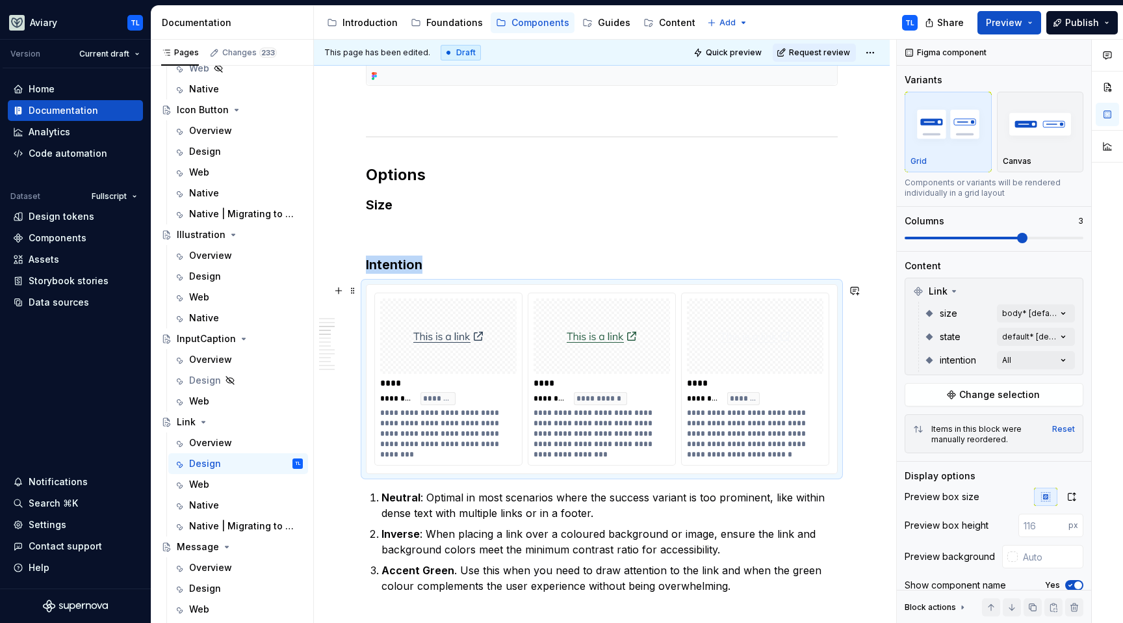
click at [474, 331] on img at bounding box center [448, 335] width 73 height 65
copy h3 "Intention"
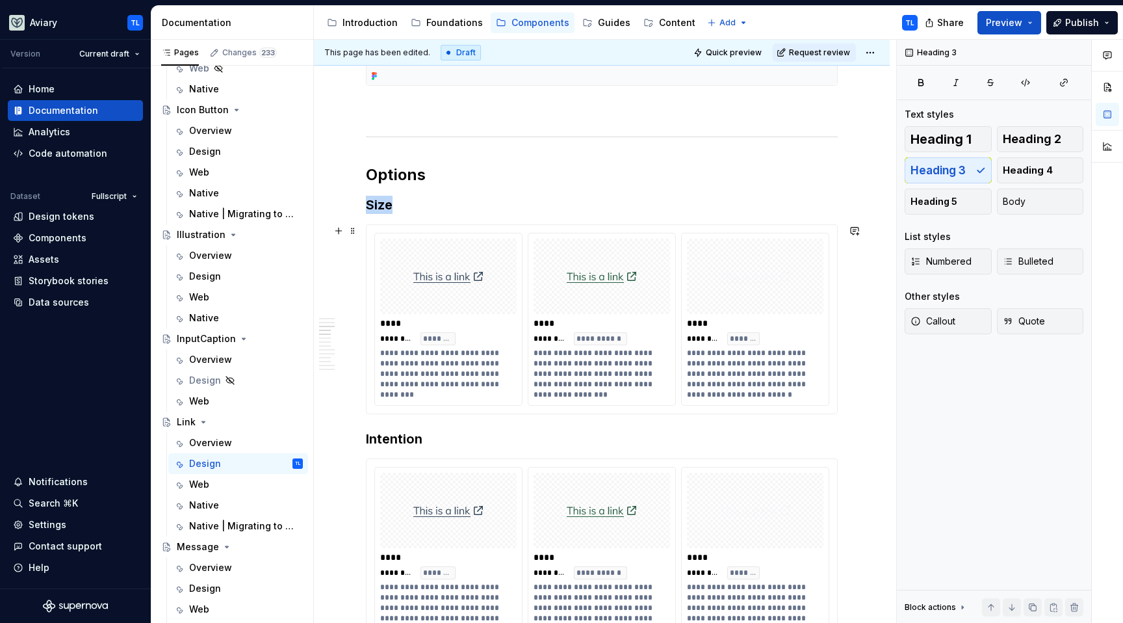
click at [445, 261] on img at bounding box center [448, 276] width 73 height 65
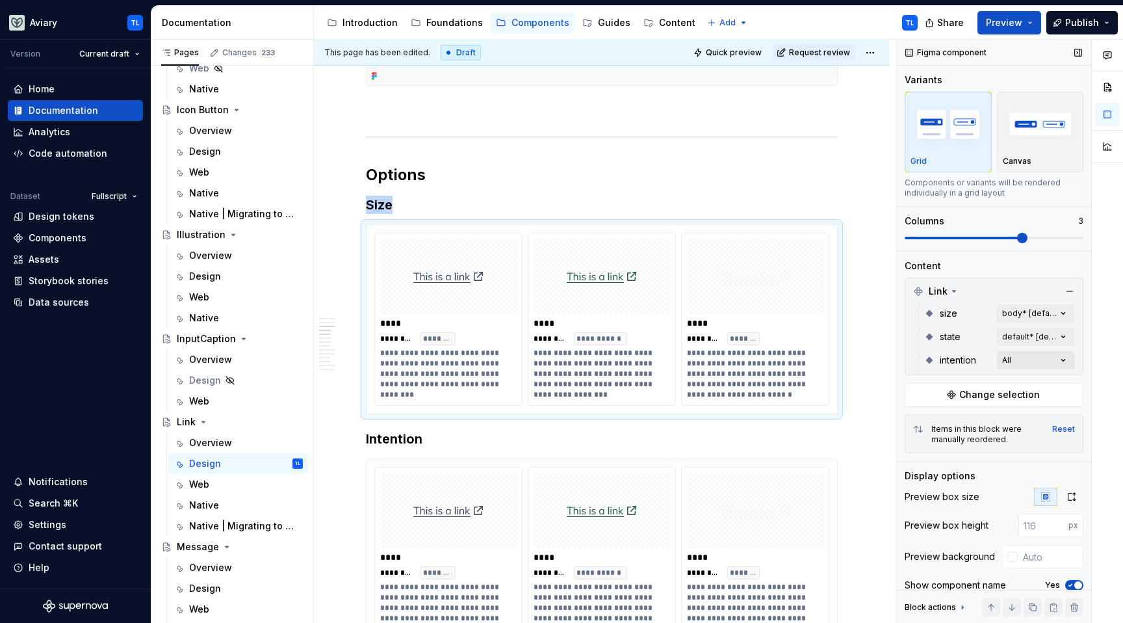
click at [1038, 356] on div "Comments Open comments No comments yet Select ‘Comment’ from the block context …" at bounding box center [1010, 332] width 226 height 584
drag, startPoint x: 1048, startPoint y: 383, endPoint x: 1048, endPoint y: 374, distance: 9.7
click at [1048, 383] on icon "button" at bounding box center [1046, 383] width 10 height 8
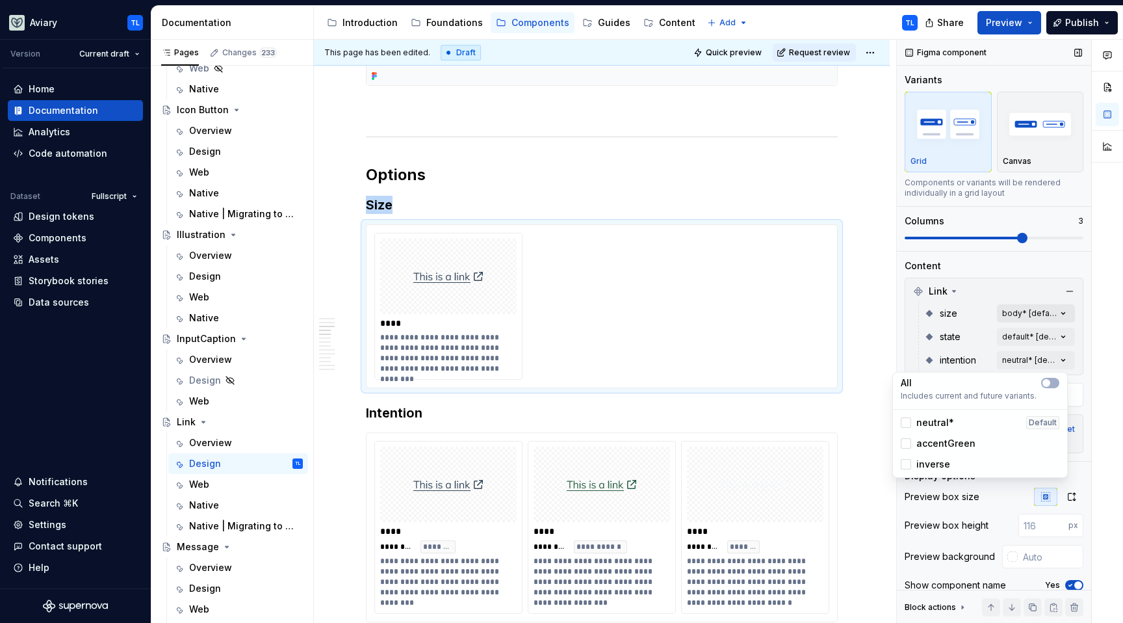
click at [1040, 317] on div "Comments Open comments No comments yet Select ‘Comment’ from the block context …" at bounding box center [1010, 332] width 226 height 584
click at [1041, 311] on div "Comments Open comments No comments yet Select ‘Comment’ from the block context …" at bounding box center [1010, 332] width 226 height 584
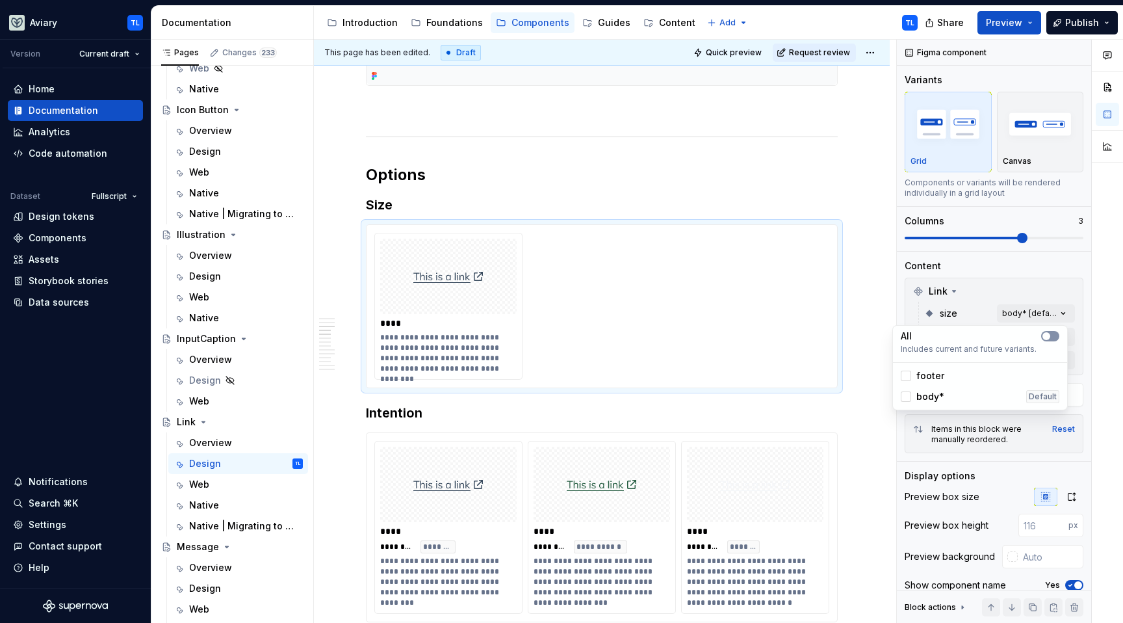
click at [1046, 337] on span "button" at bounding box center [1046, 336] width 8 height 8
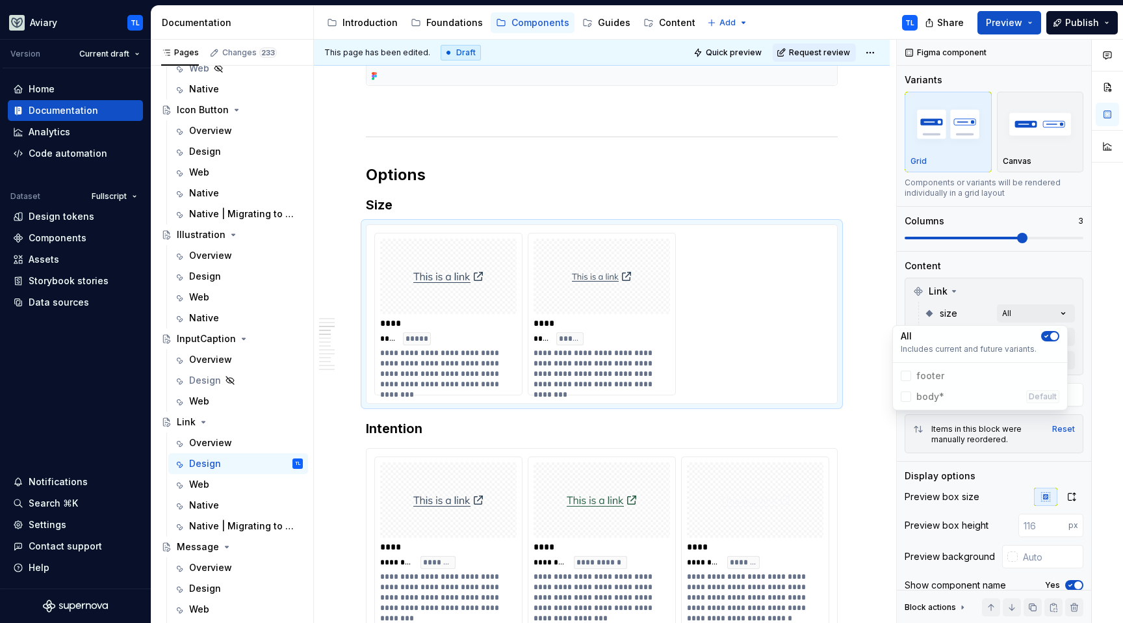
click at [989, 235] on div "Comments Open comments No comments yet Select ‘Comment’ from the block context …" at bounding box center [1010, 332] width 226 height 584
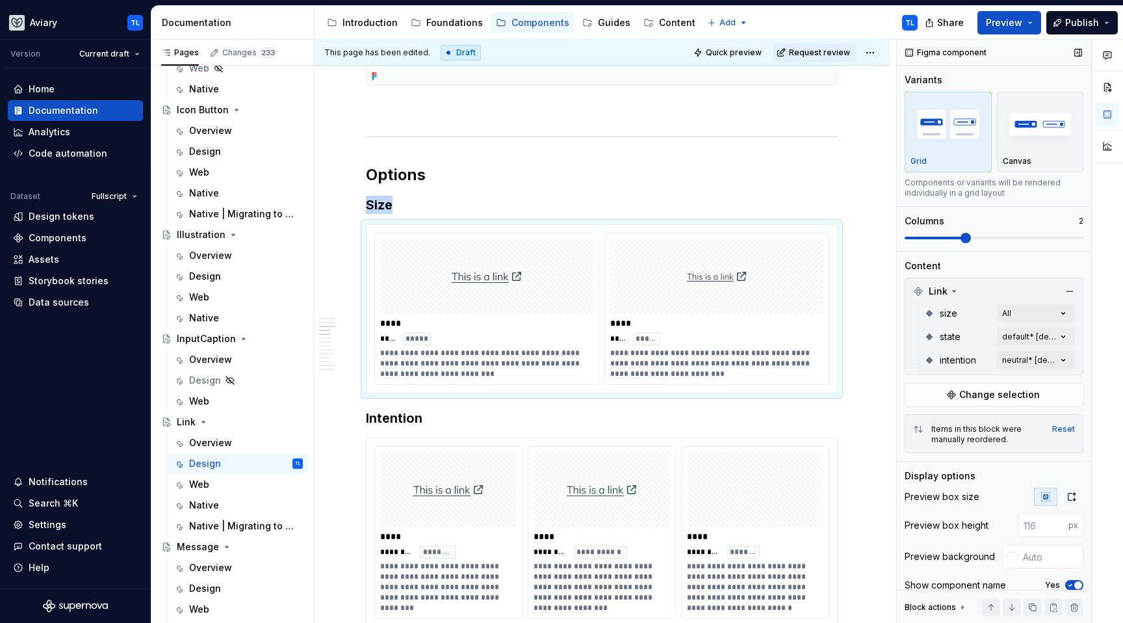
click at [964, 238] on span at bounding box center [935, 238] width 60 height 3
click at [368, 413] on h3 "Intention" at bounding box center [602, 418] width 472 height 18
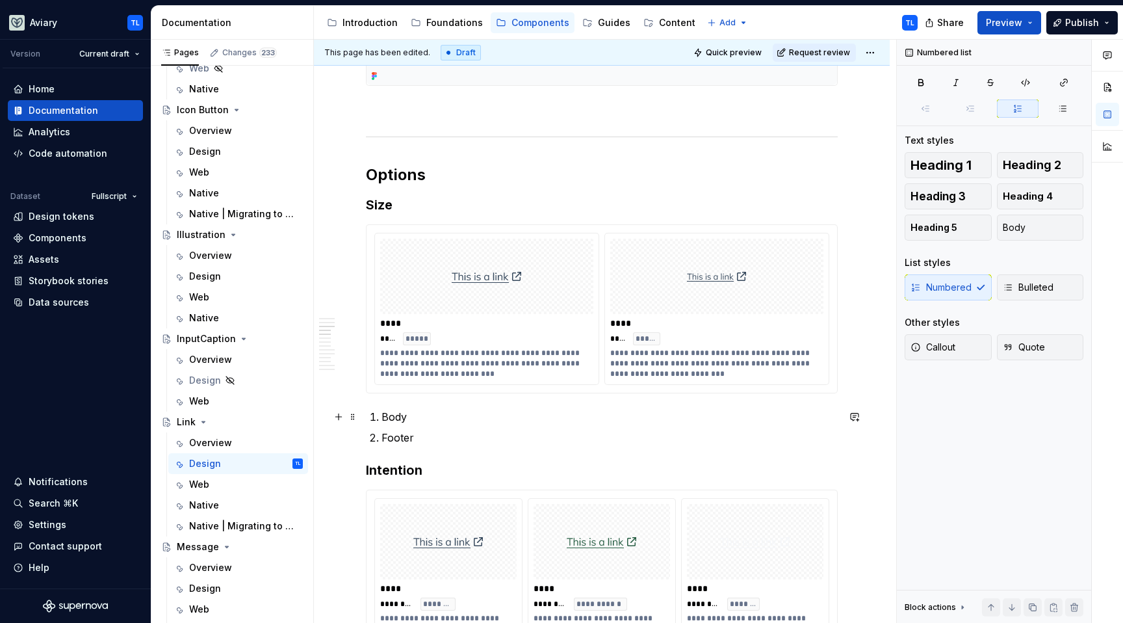
click at [426, 417] on p "Body" at bounding box center [609, 417] width 456 height 16
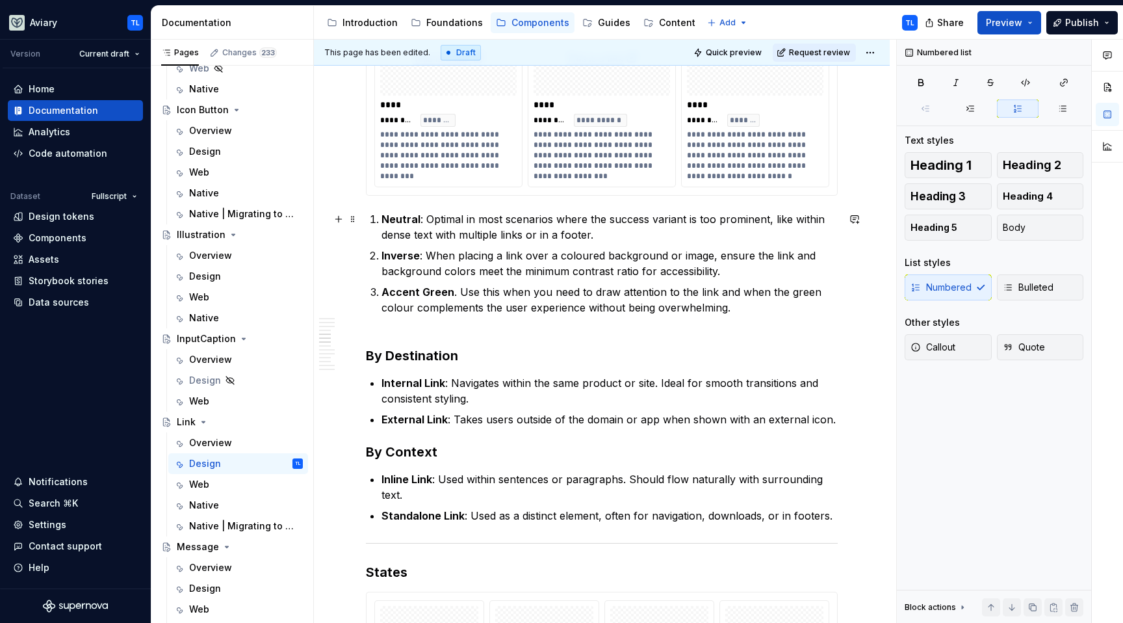
scroll to position [1263, 0]
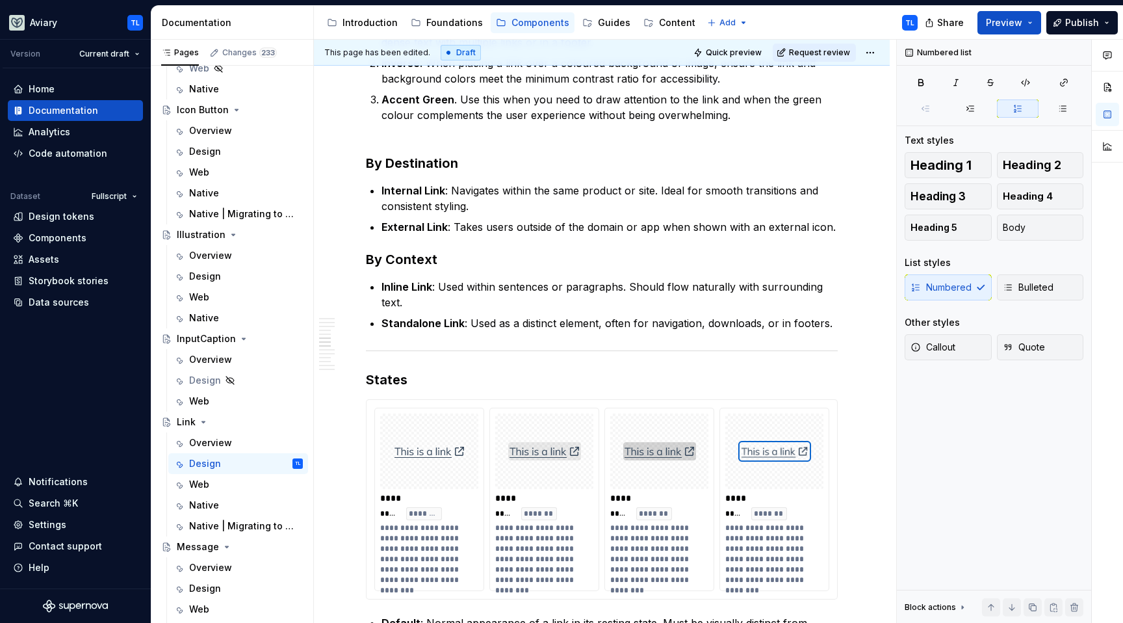
type textarea "*"
